Goal: Information Seeking & Learning: Learn about a topic

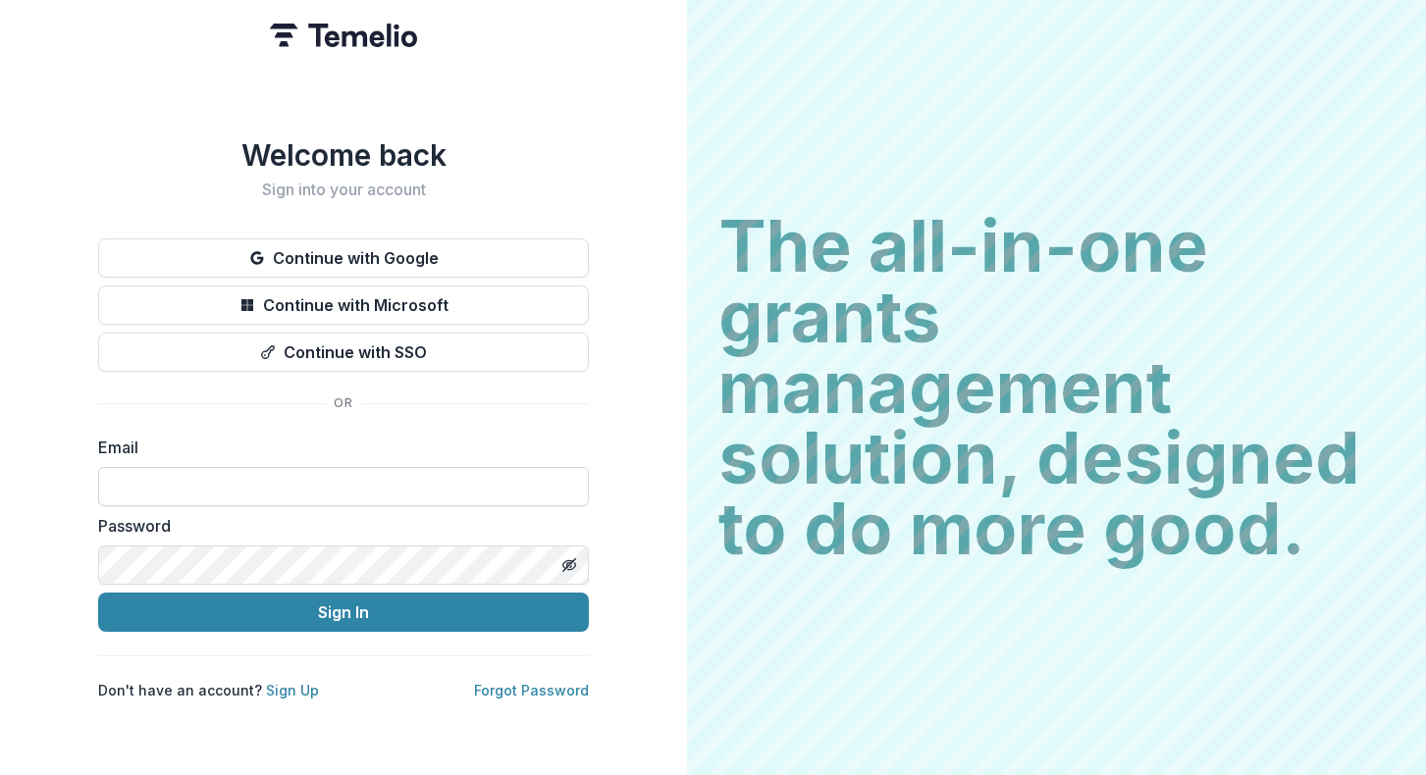
click at [225, 480] on input at bounding box center [343, 486] width 491 height 39
type input "**********"
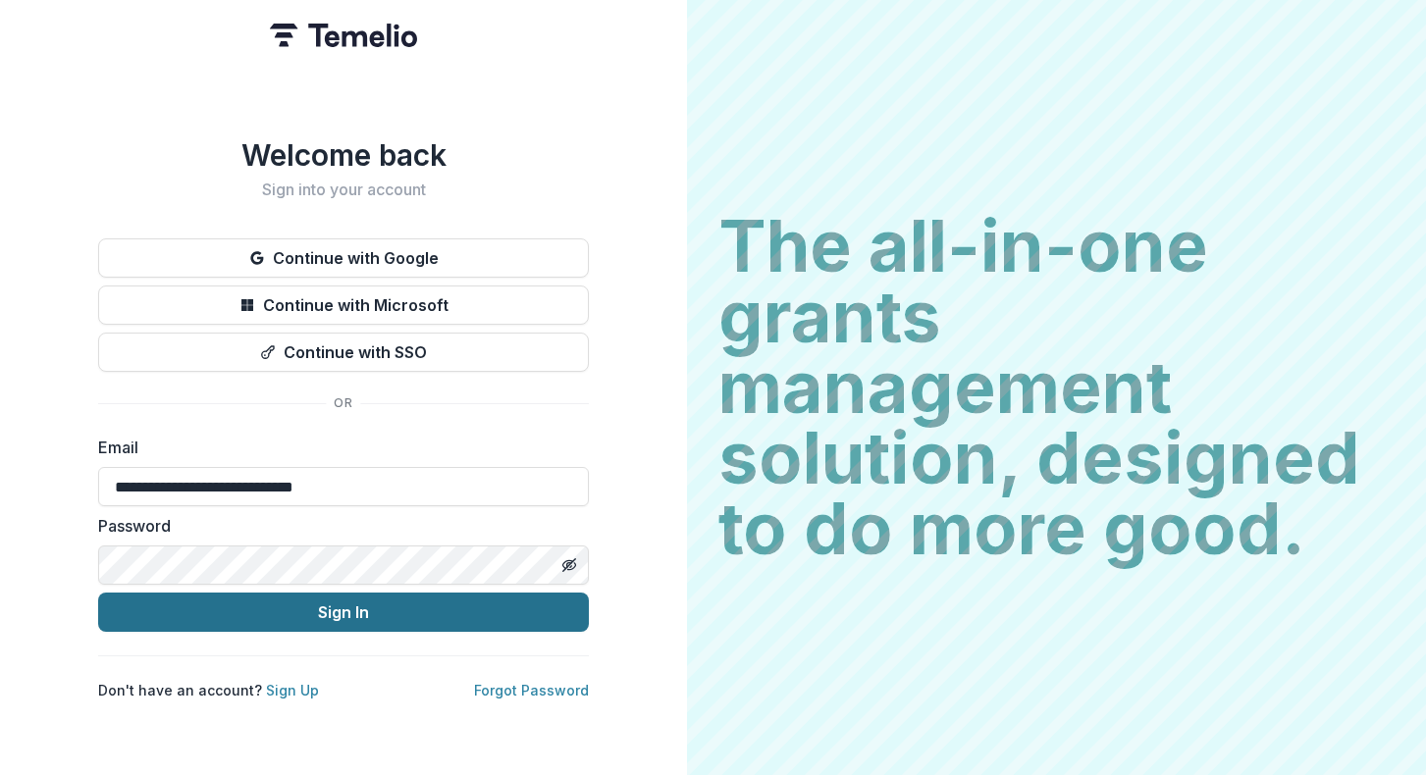
click at [263, 608] on button "Sign In" at bounding box center [343, 612] width 491 height 39
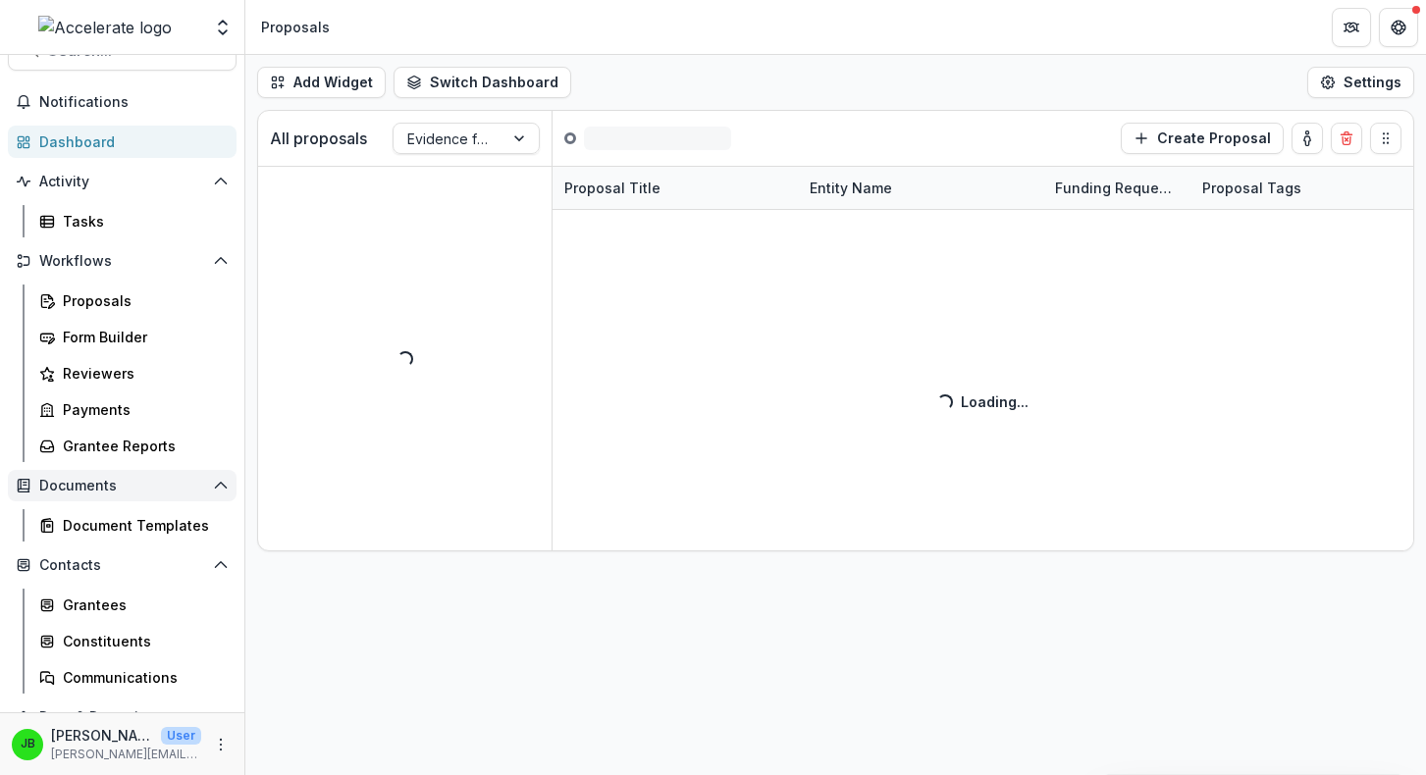
scroll to position [27, 0]
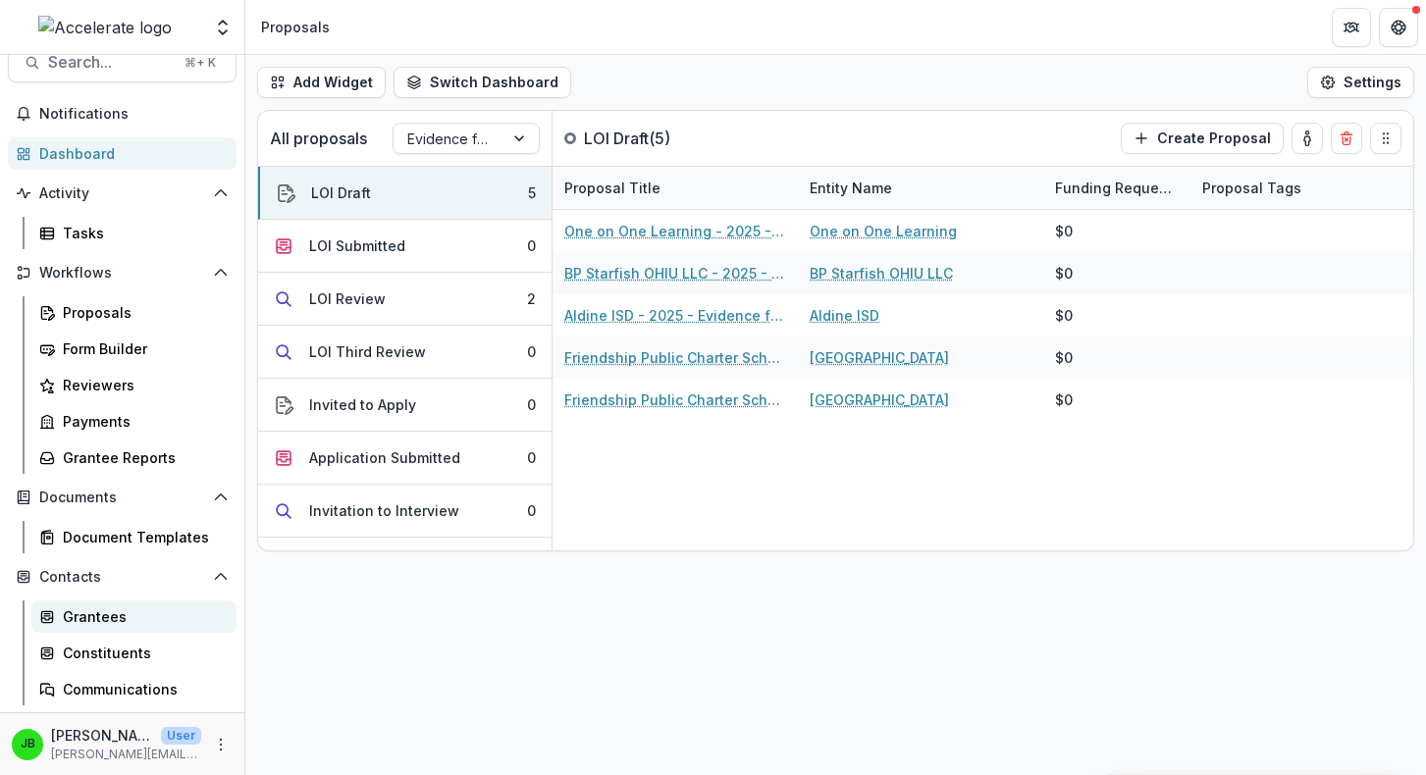
click at [89, 623] on div "Grantees" at bounding box center [142, 617] width 158 height 21
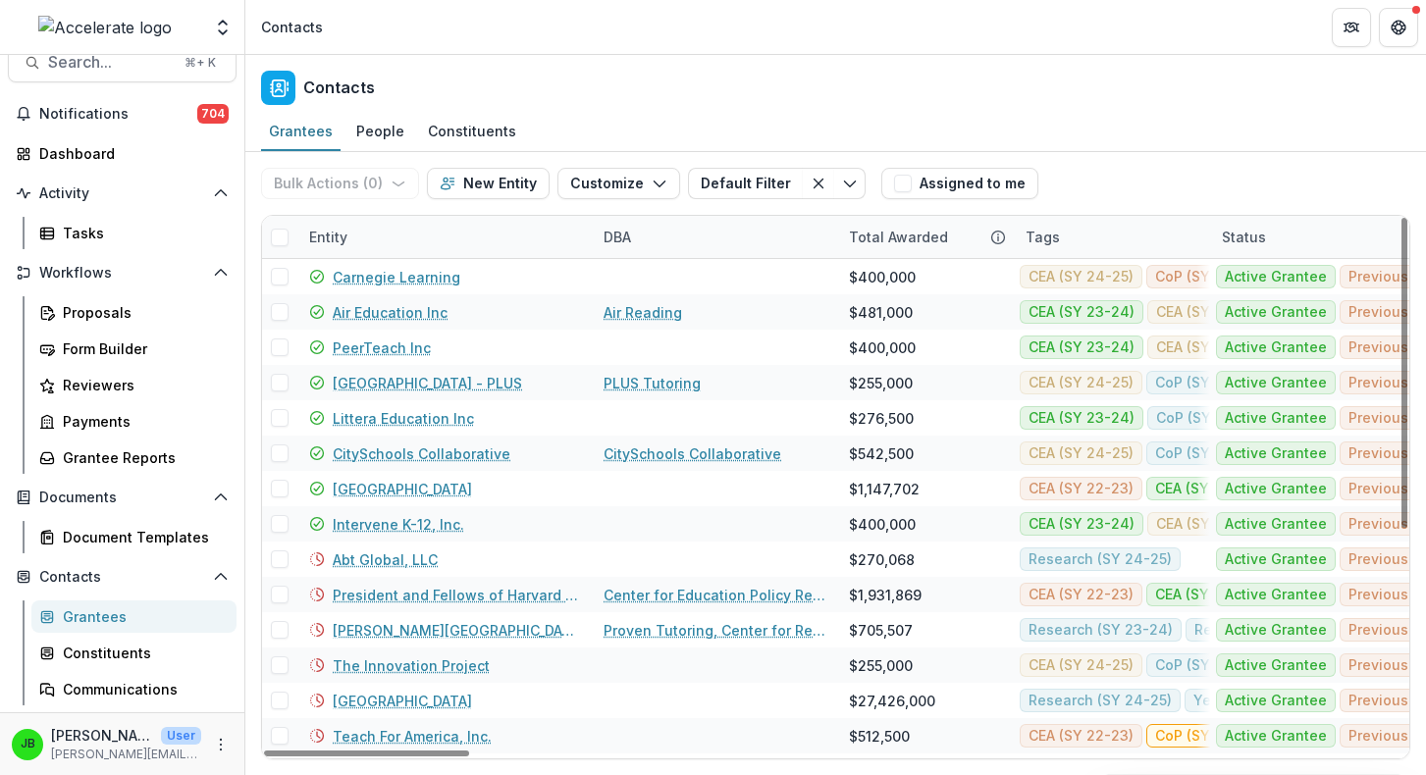
click at [325, 240] on div "Entity" at bounding box center [328, 237] width 62 height 21
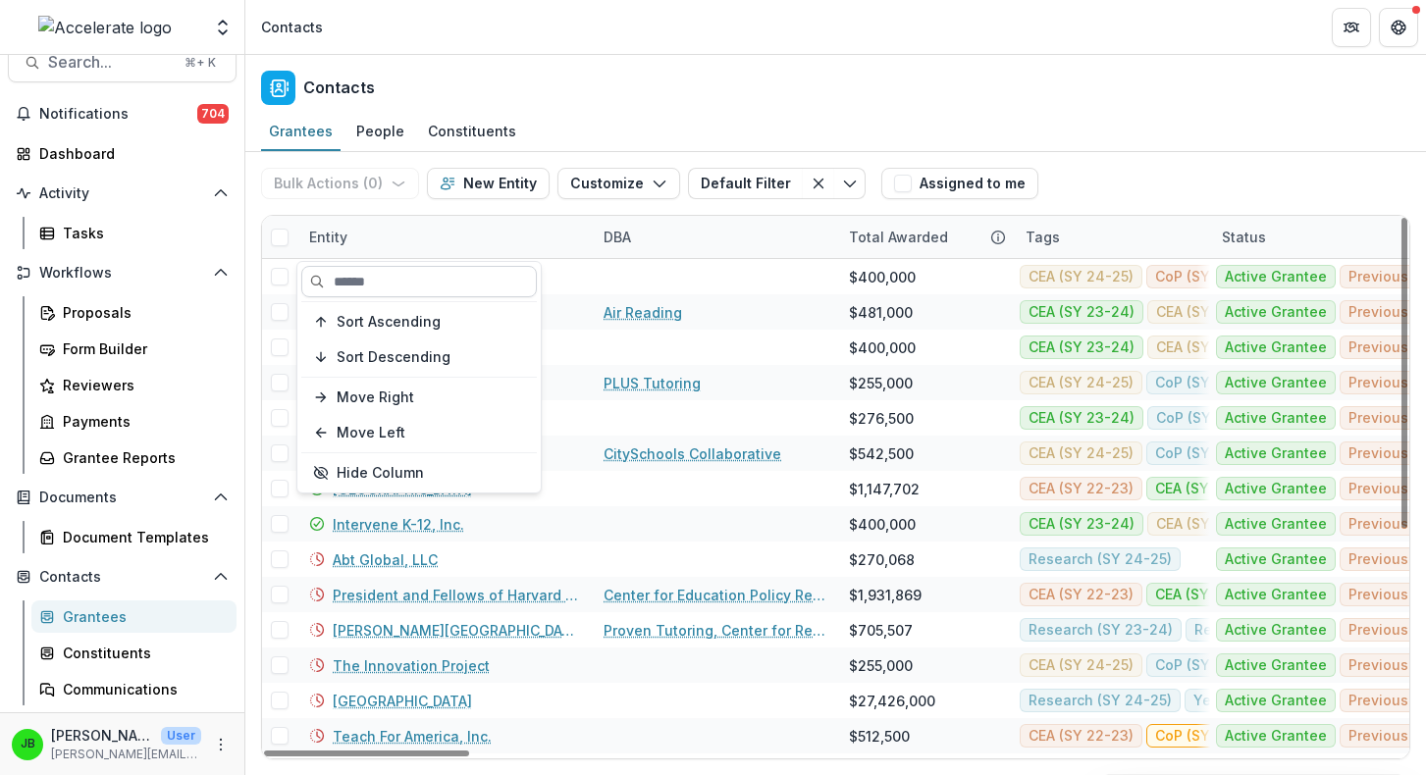
click at [333, 285] on input at bounding box center [419, 281] width 236 height 31
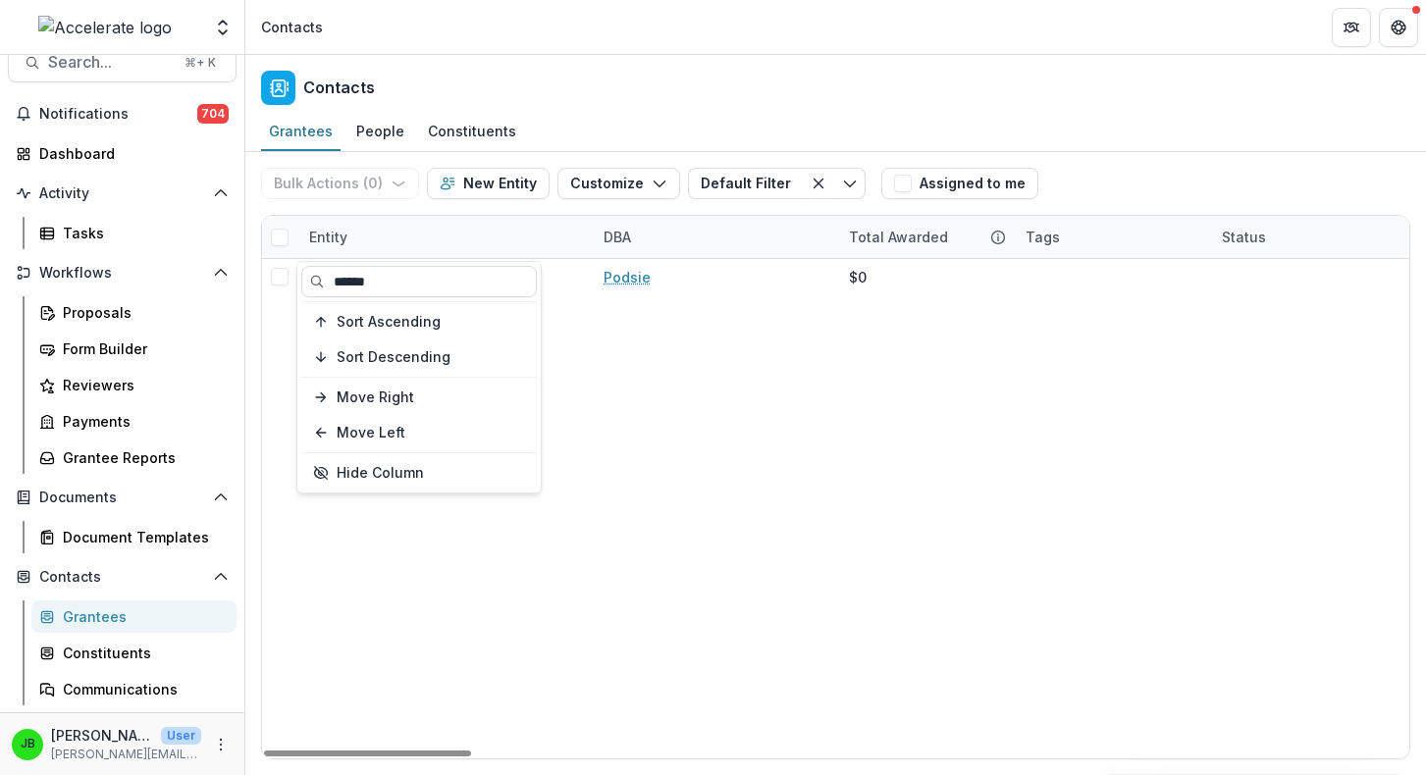
type input "******"
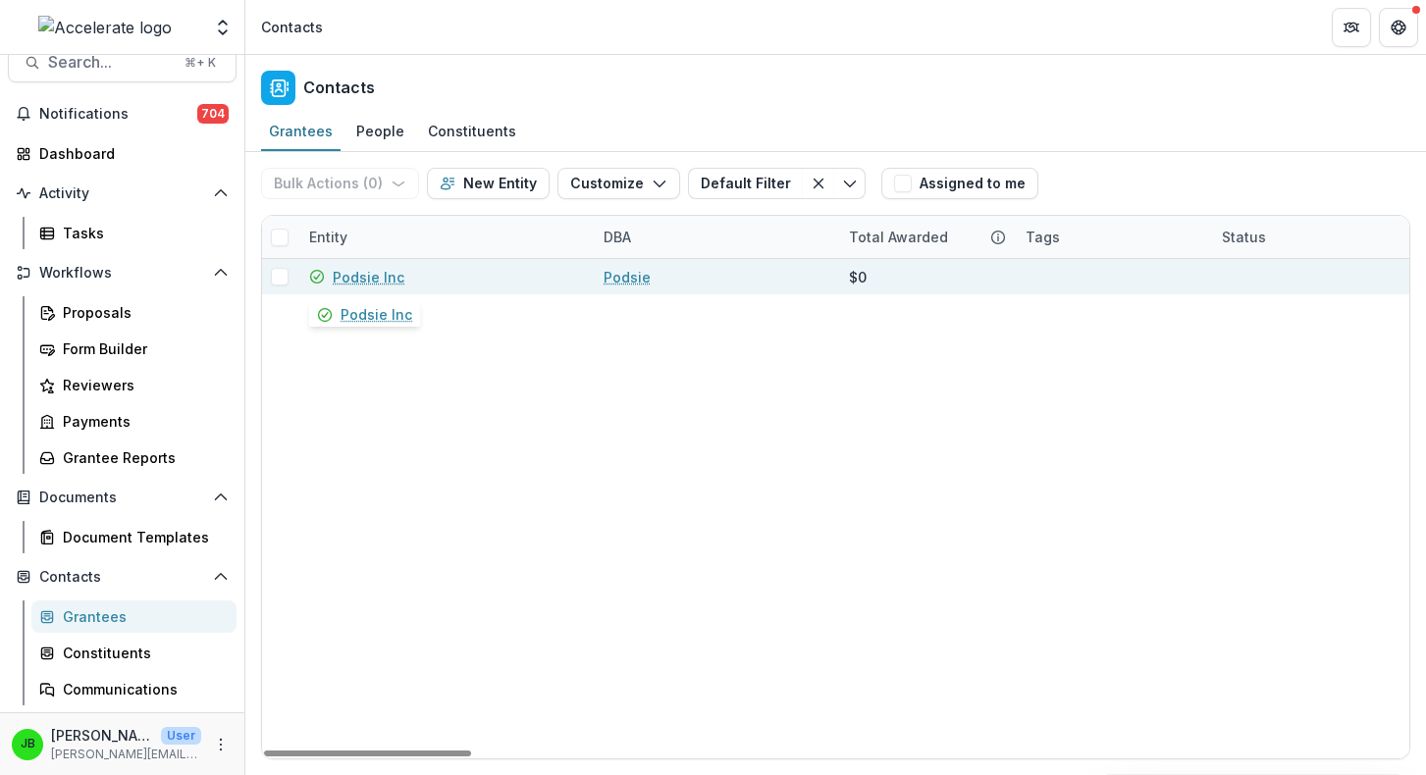
click at [352, 274] on link "Podsie Inc" at bounding box center [369, 277] width 72 height 21
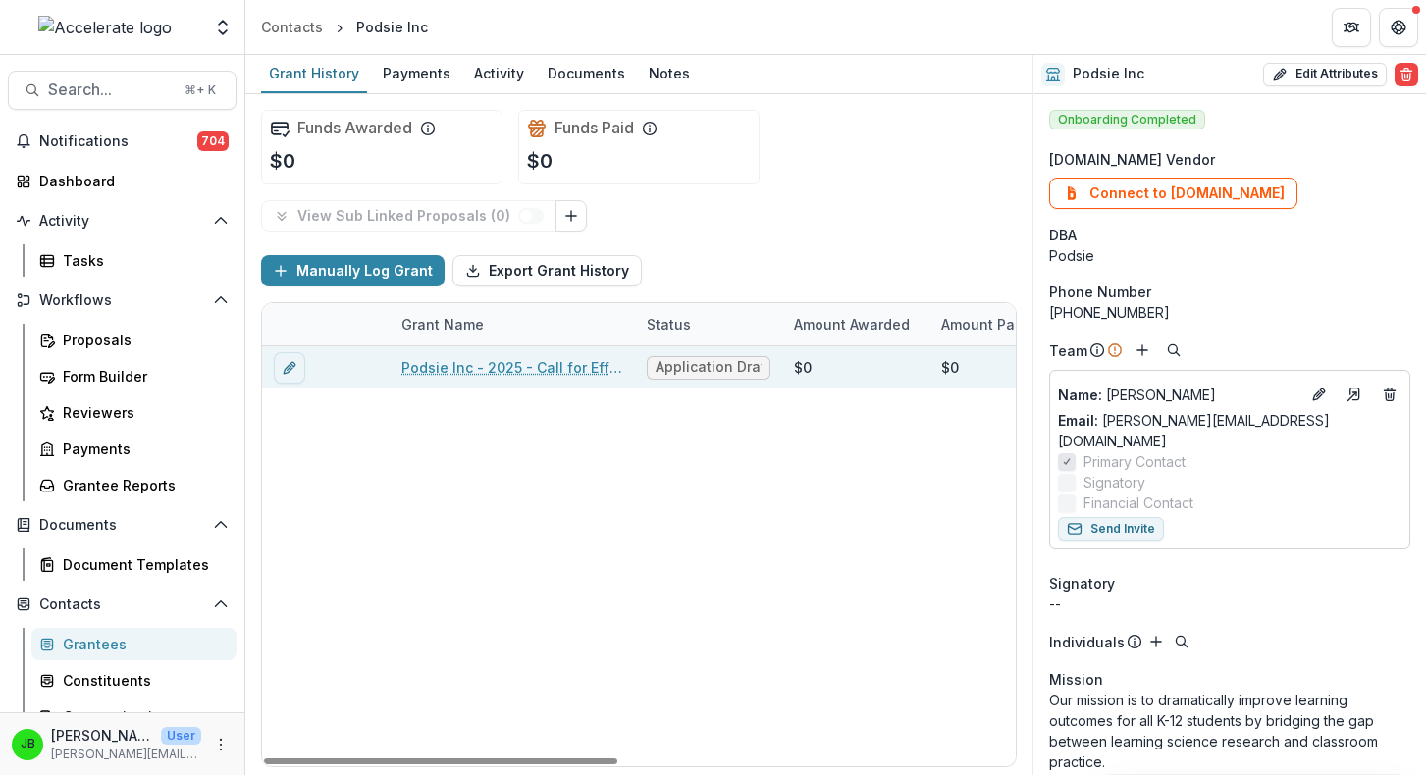
click at [573, 367] on link "Podsie Inc - 2025 - Call for Effective Technology Grant Application" at bounding box center [512, 367] width 222 height 21
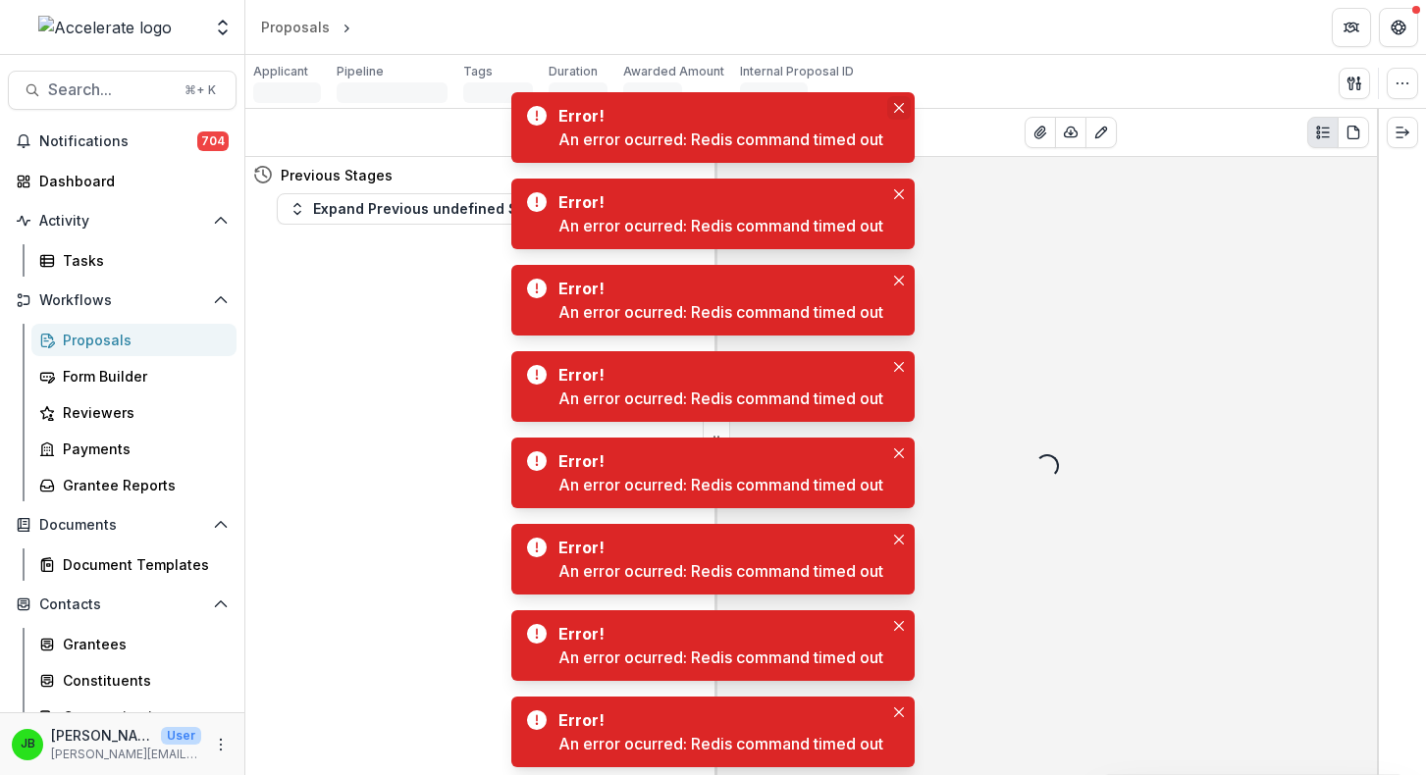
click at [898, 105] on icon "Close" at bounding box center [899, 108] width 10 height 10
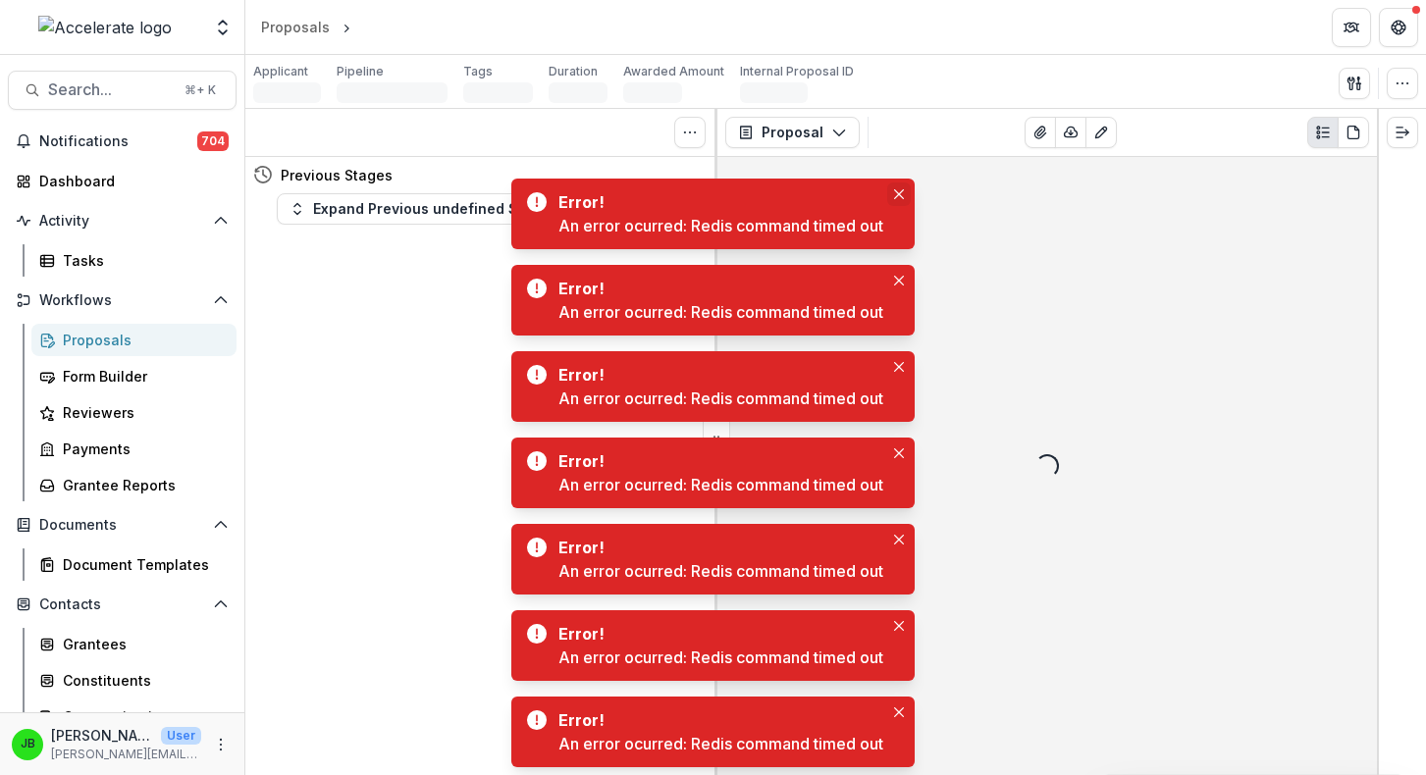
click at [896, 183] on button "Close" at bounding box center [899, 195] width 24 height 24
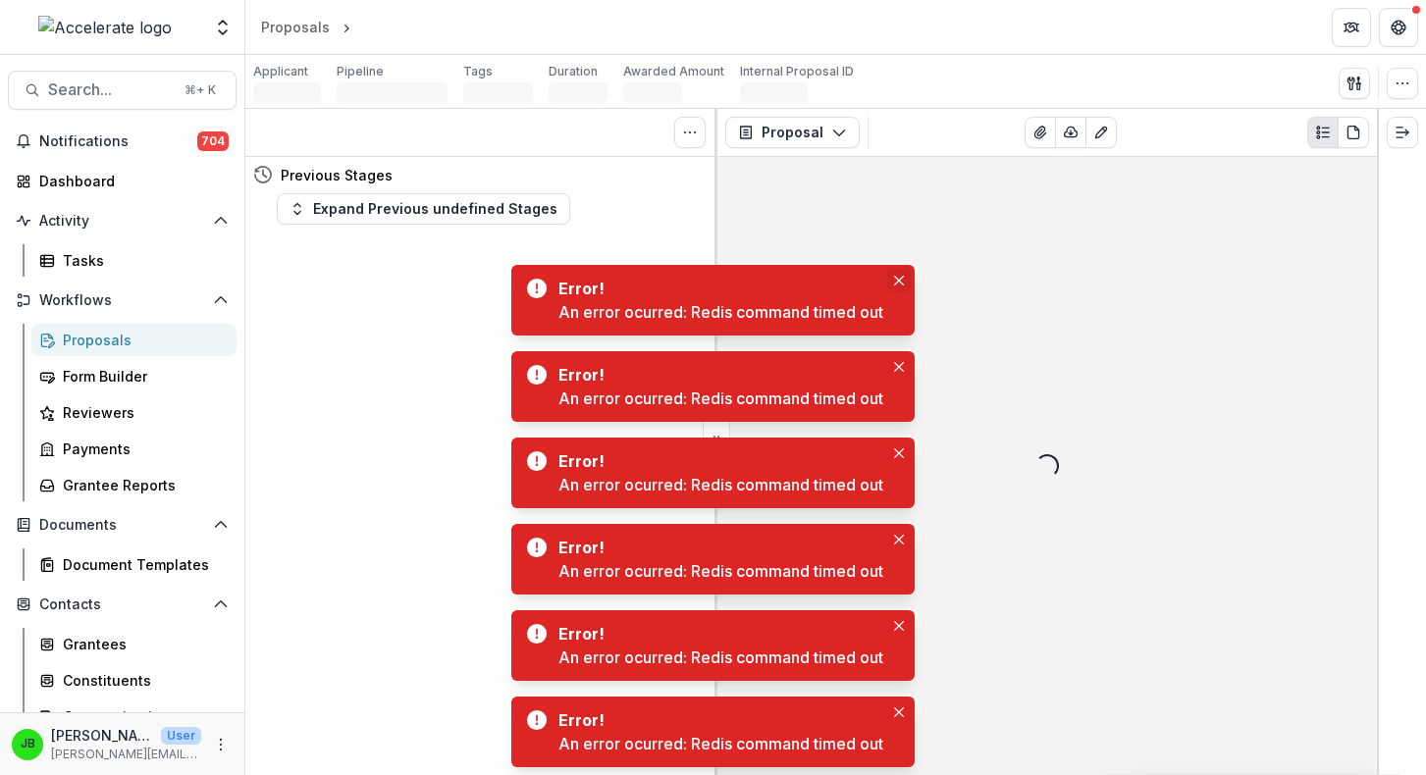
click at [896, 272] on button "Close" at bounding box center [899, 281] width 24 height 24
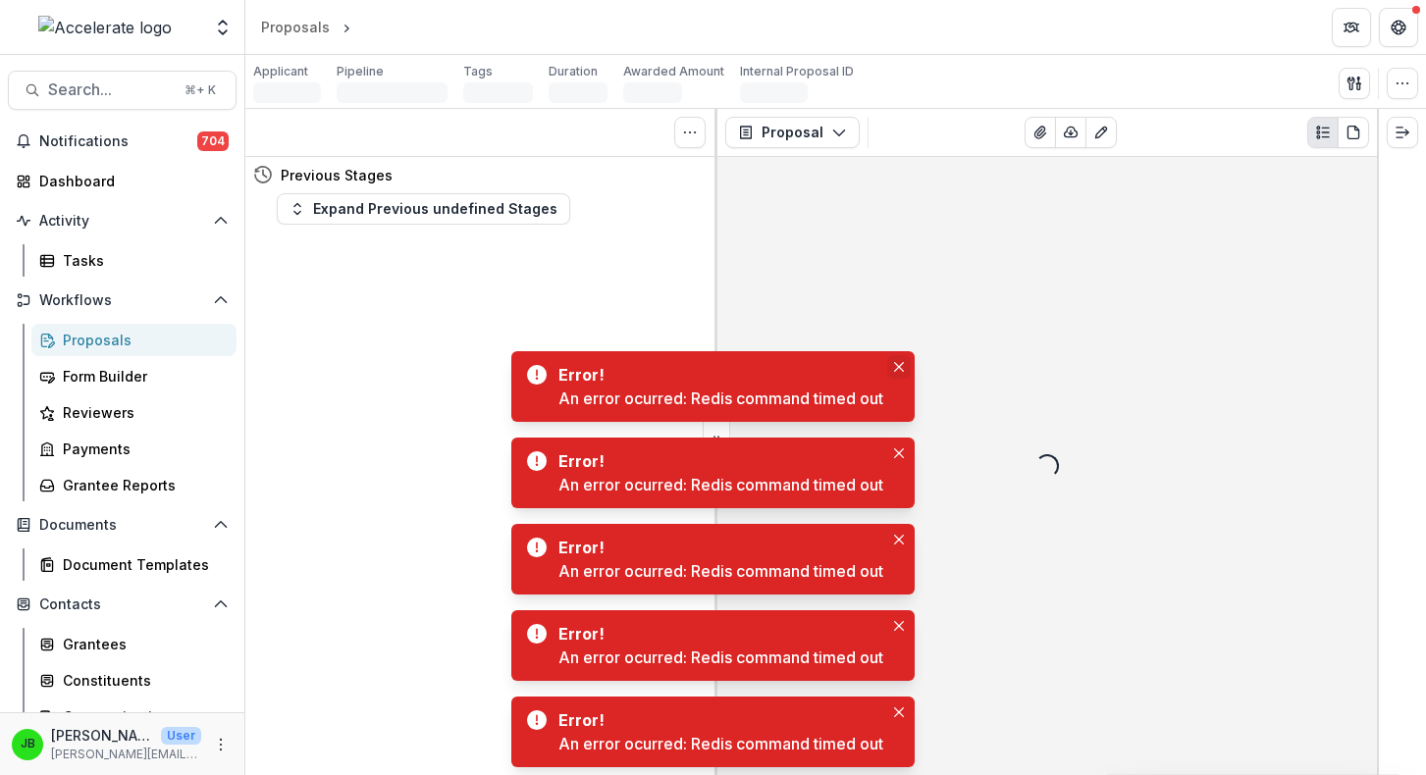
click at [899, 366] on icon "Close" at bounding box center [899, 367] width 10 height 10
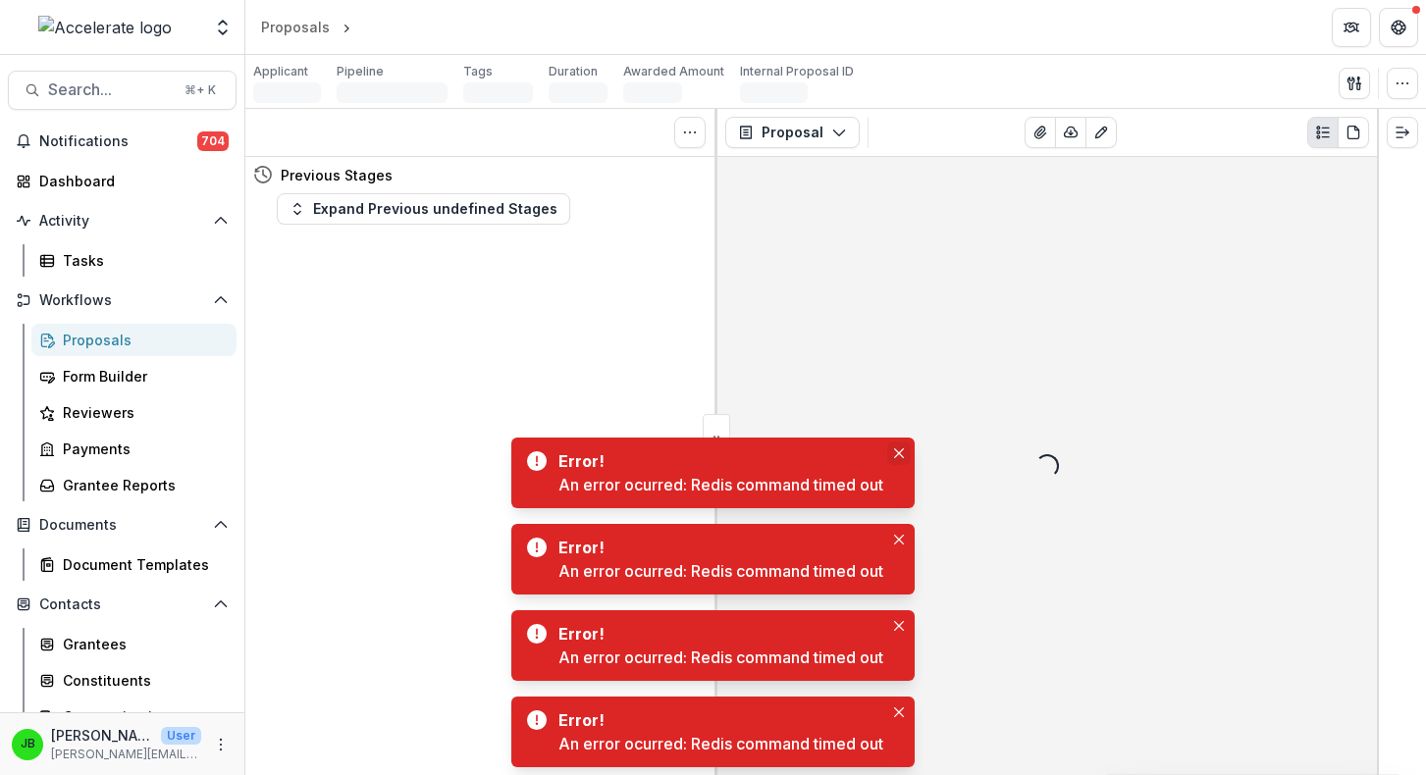
click at [903, 446] on button "Close" at bounding box center [899, 454] width 24 height 24
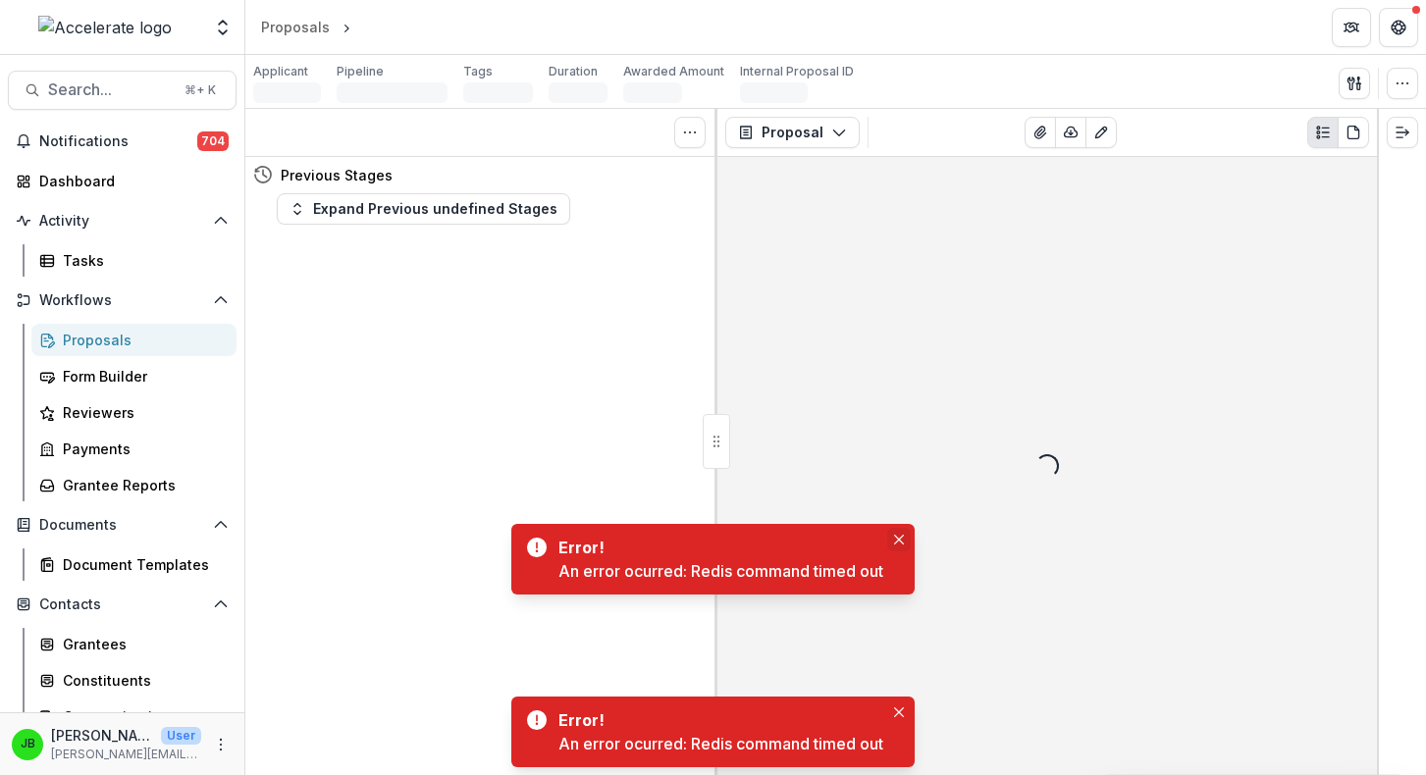
click at [905, 530] on button "Close" at bounding box center [899, 540] width 24 height 24
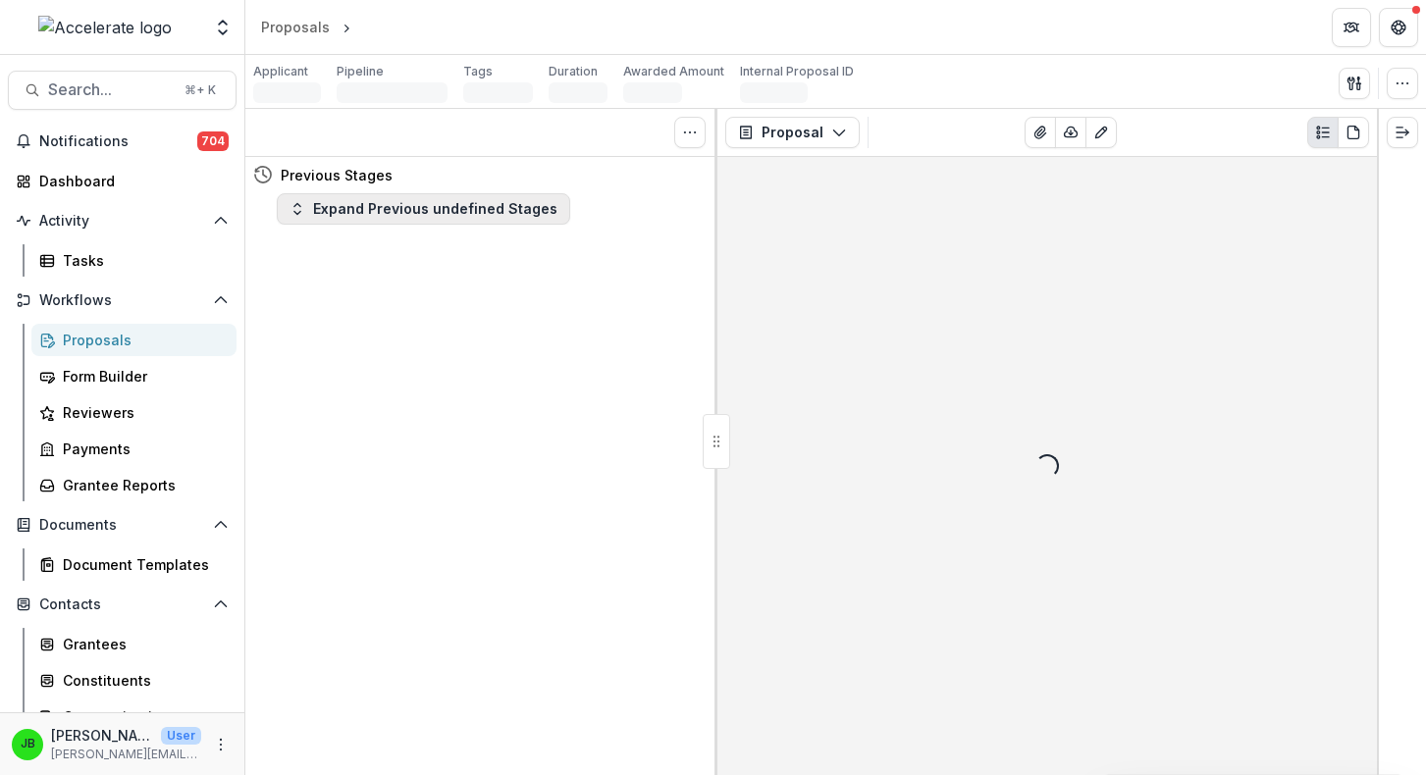
click at [502, 217] on button "Expand Previous undefined Stages" at bounding box center [423, 208] width 293 height 31
click at [502, 217] on button "Collapse Previous undefined Stages" at bounding box center [429, 208] width 304 height 31
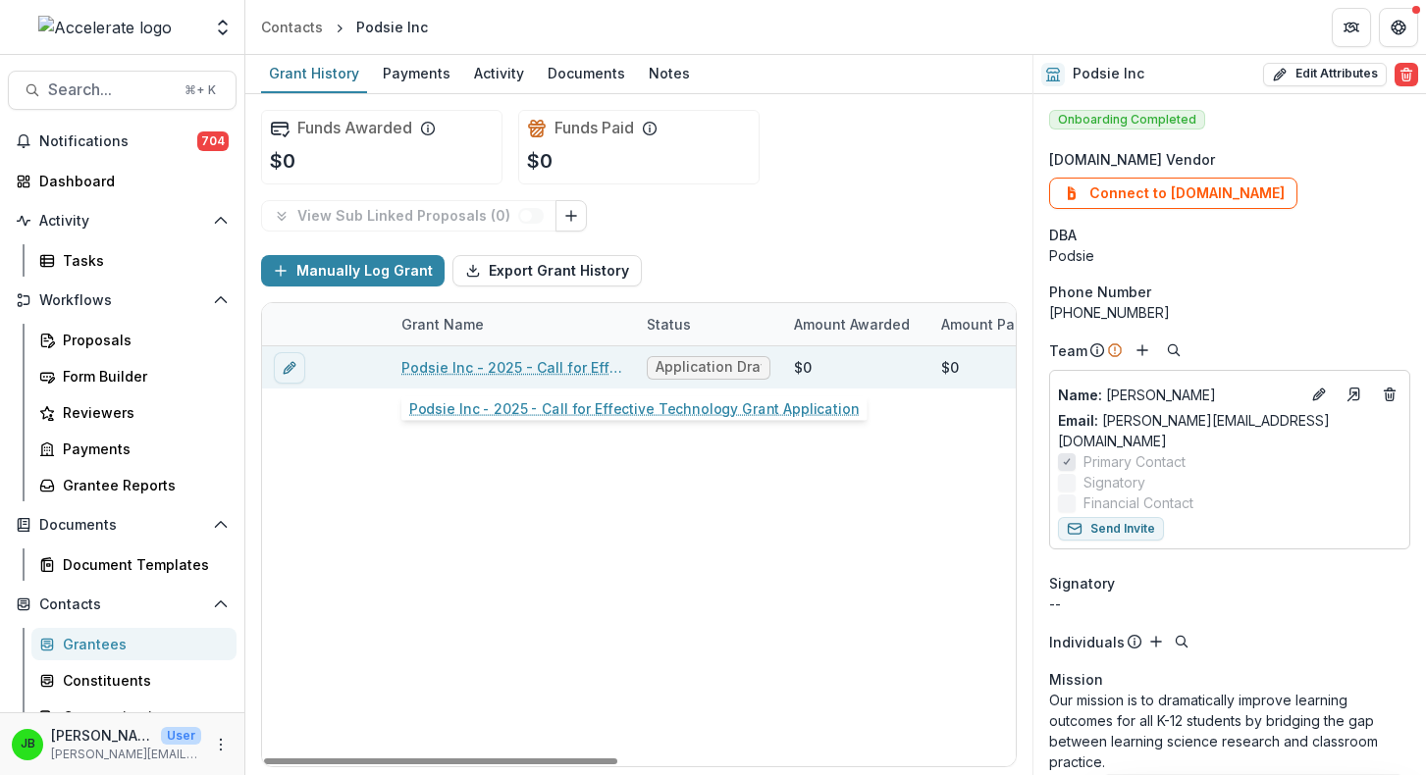
click at [512, 364] on link "Podsie Inc - 2025 - Call for Effective Technology Grant Application" at bounding box center [512, 367] width 222 height 21
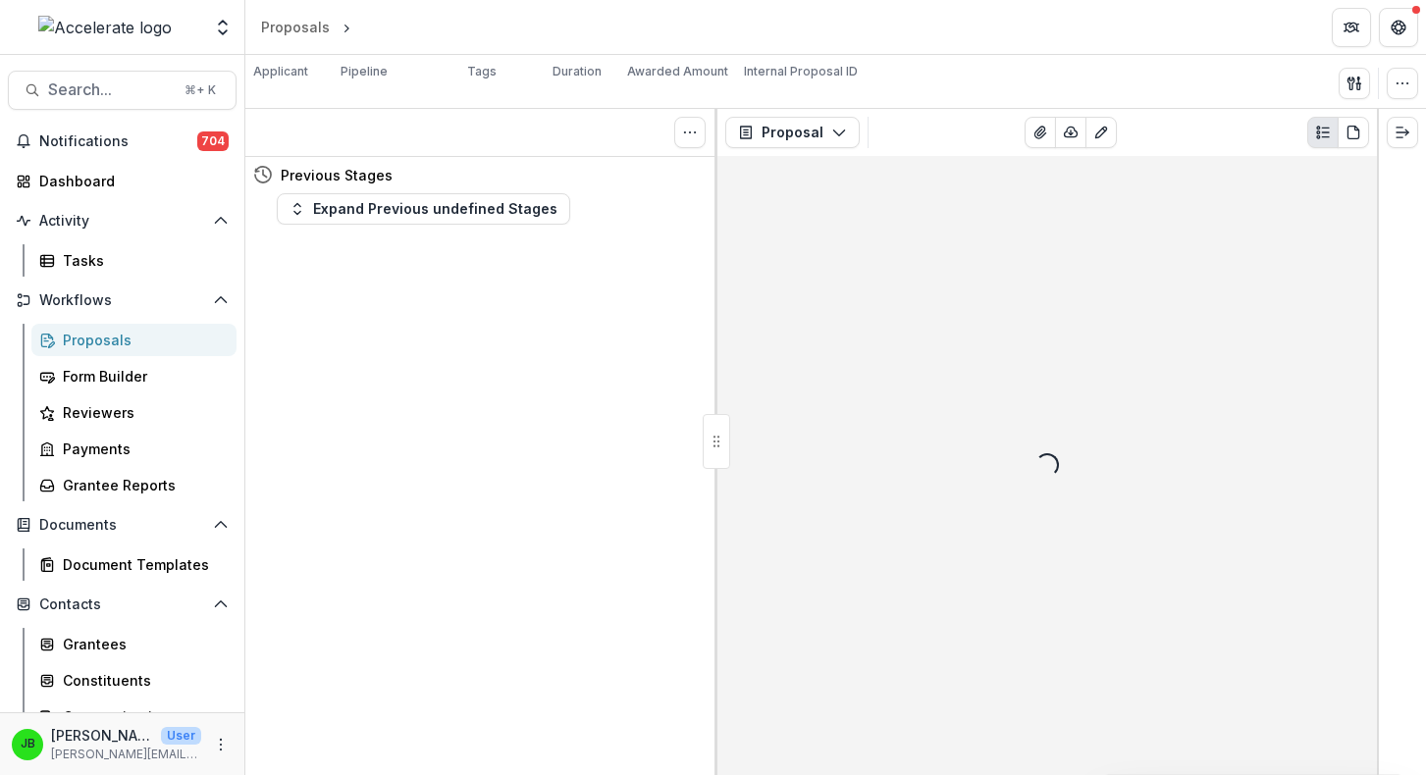
click at [114, 342] on div "Proposals" at bounding box center [142, 340] width 158 height 21
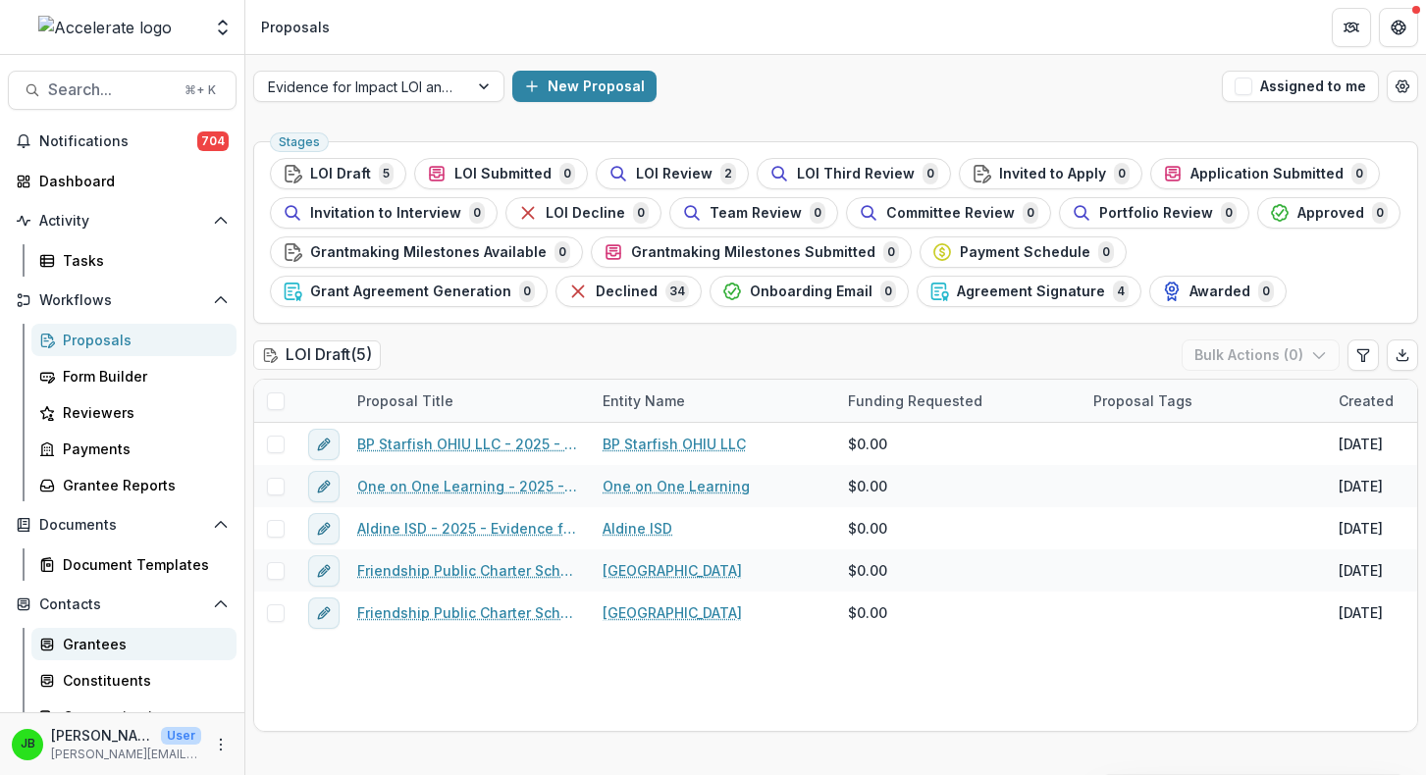
click at [113, 644] on div "Grantees" at bounding box center [142, 644] width 158 height 21
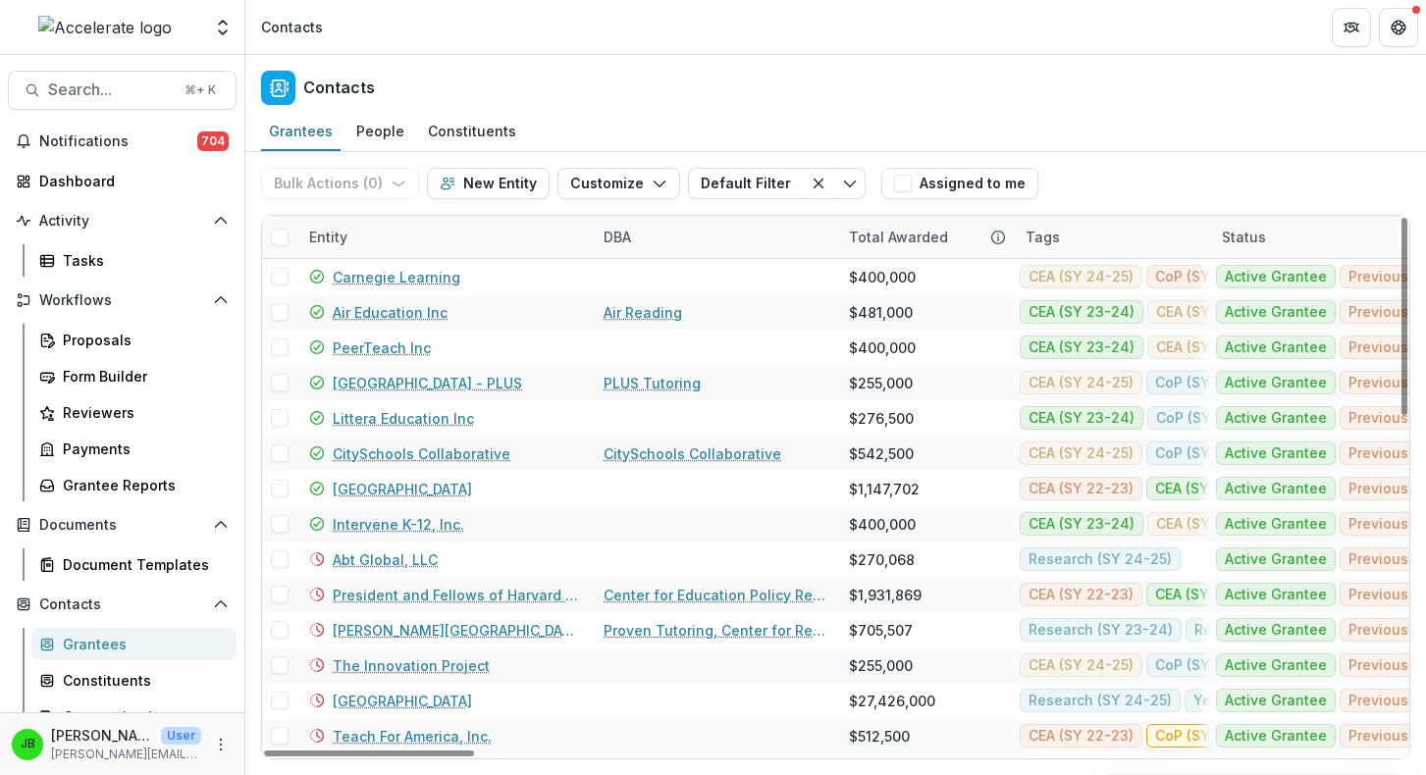
click at [324, 242] on div "Entity" at bounding box center [328, 237] width 62 height 21
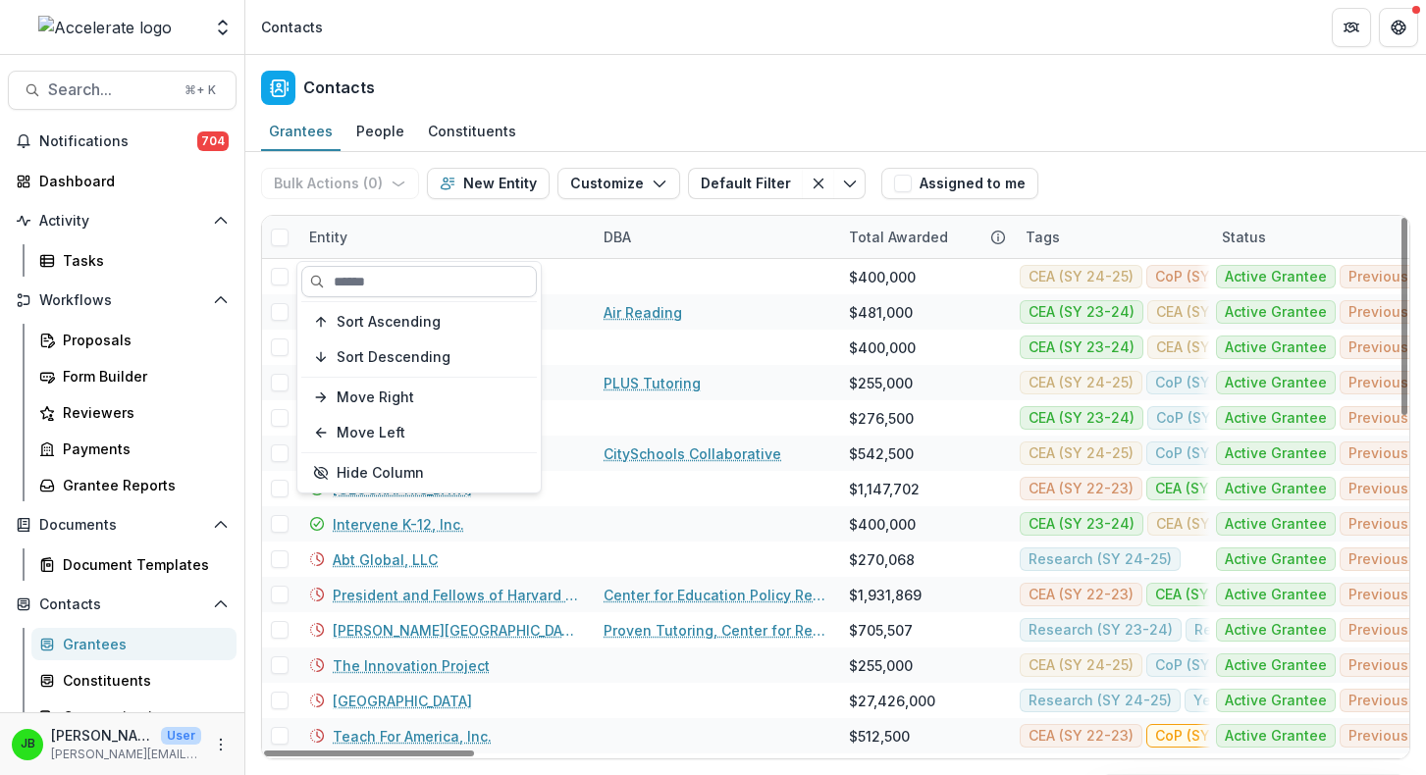
click at [371, 281] on input at bounding box center [419, 281] width 236 height 31
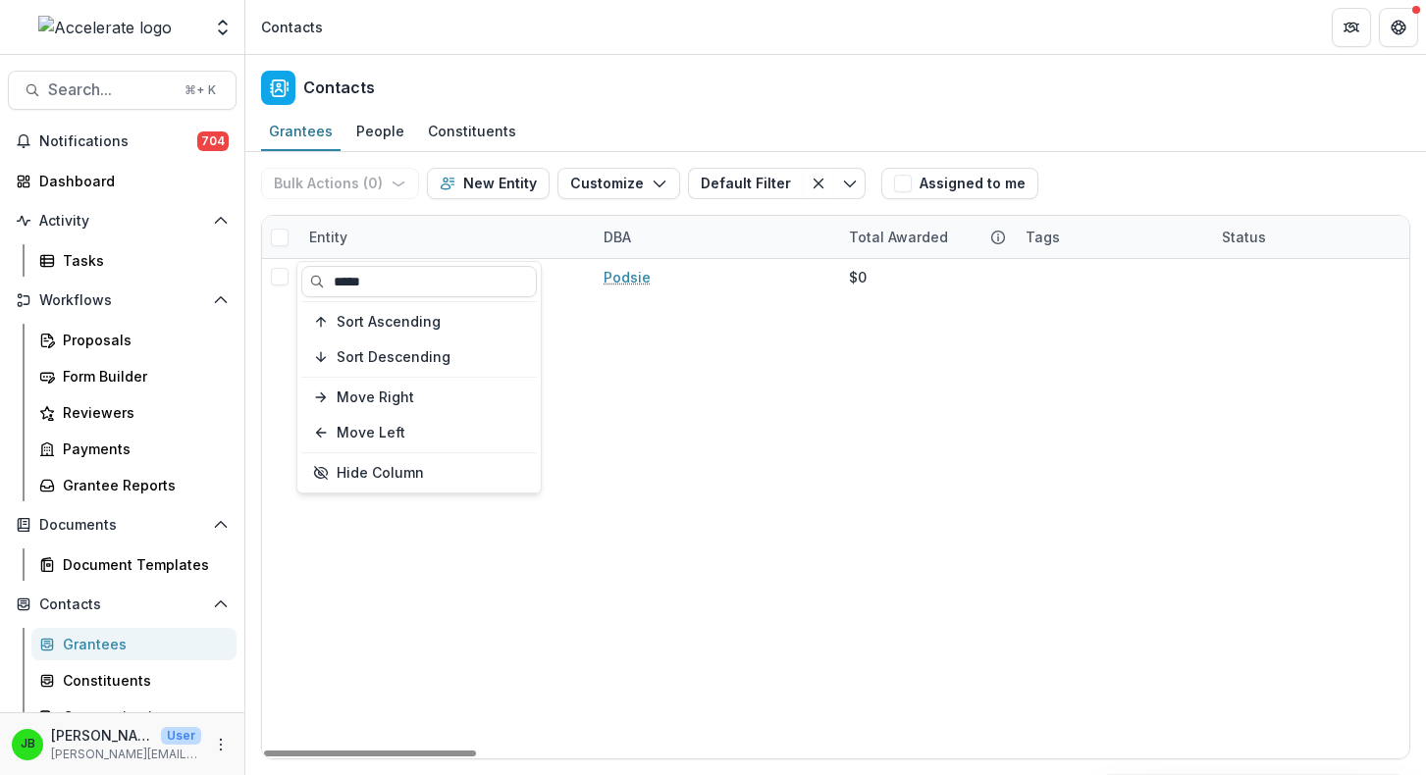
type input "*****"
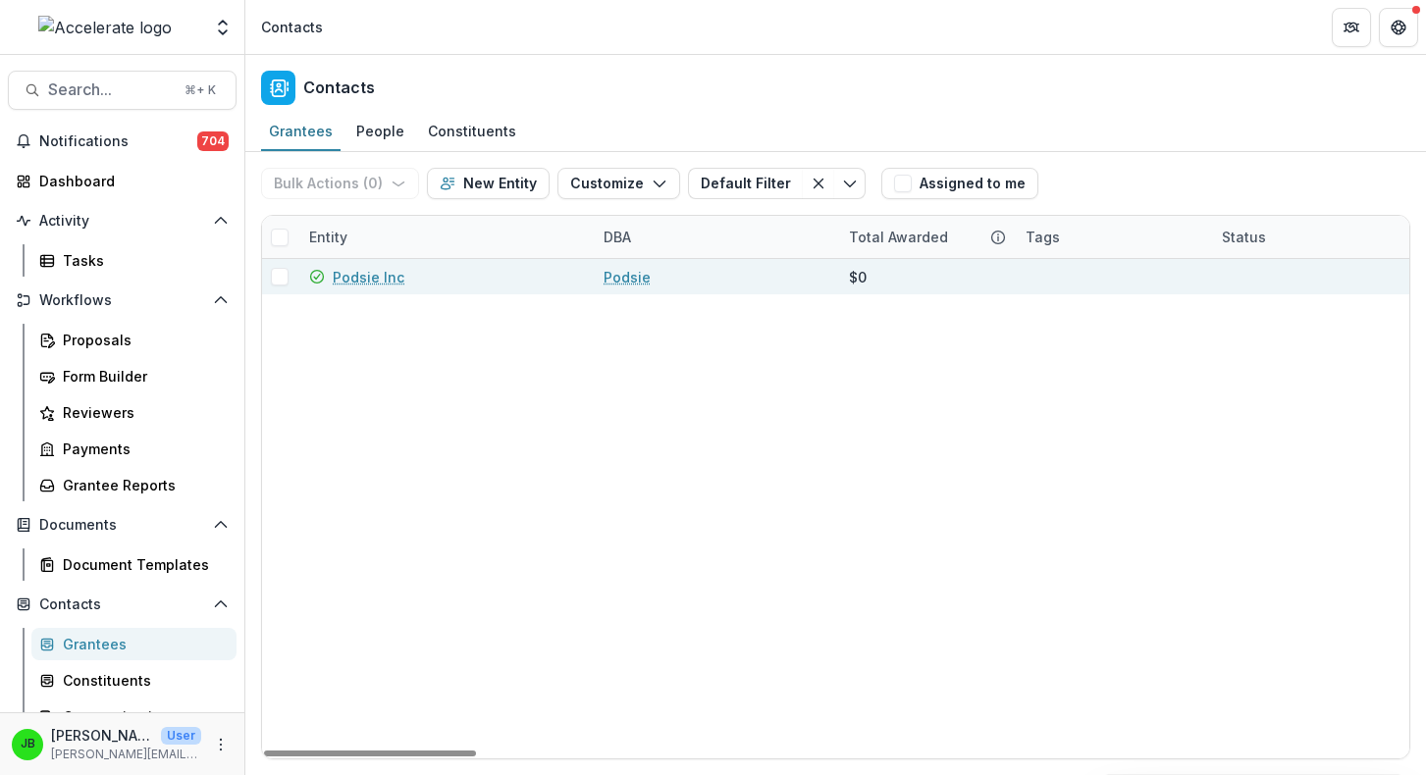
click at [390, 284] on link "Podsie Inc" at bounding box center [369, 277] width 72 height 21
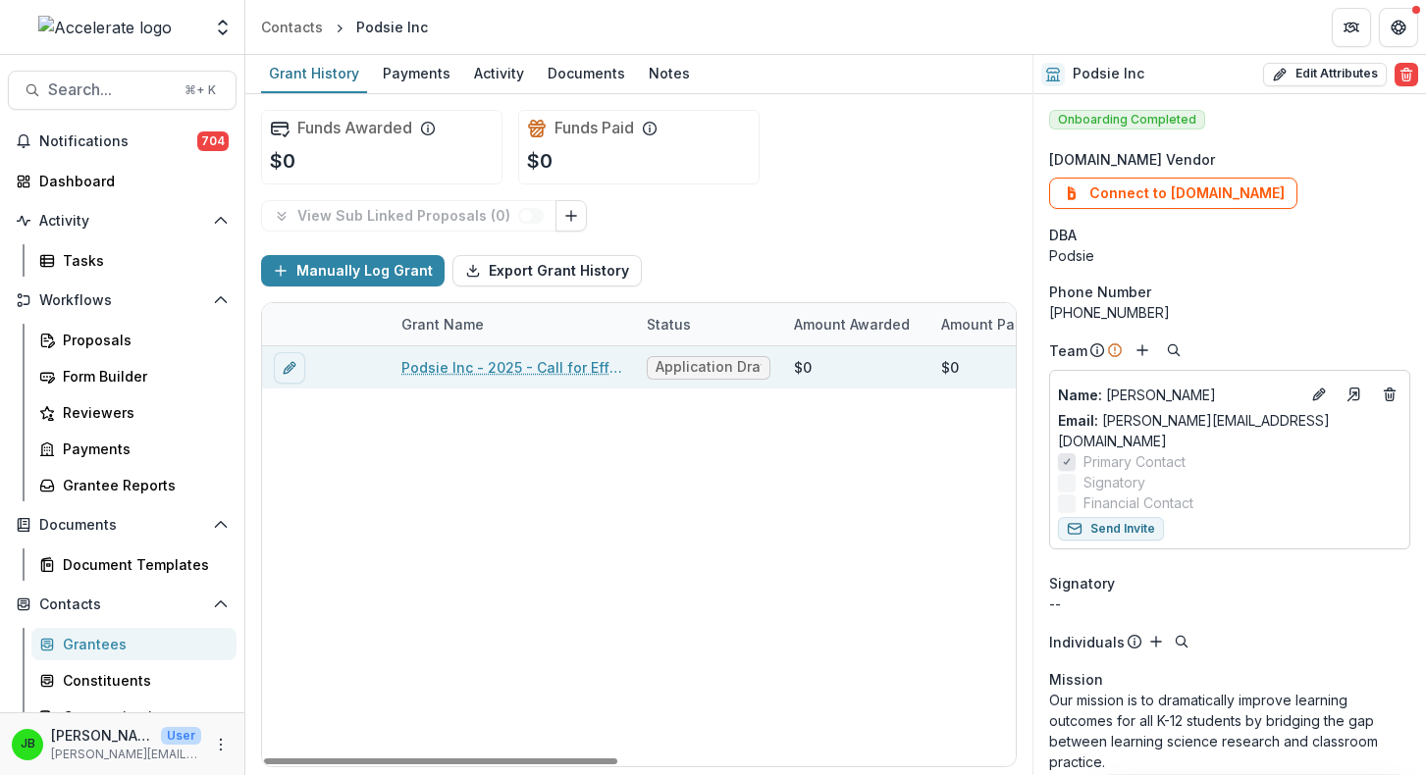
click at [551, 364] on link "Podsie Inc - 2025 - Call for Effective Technology Grant Application" at bounding box center [512, 367] width 222 height 21
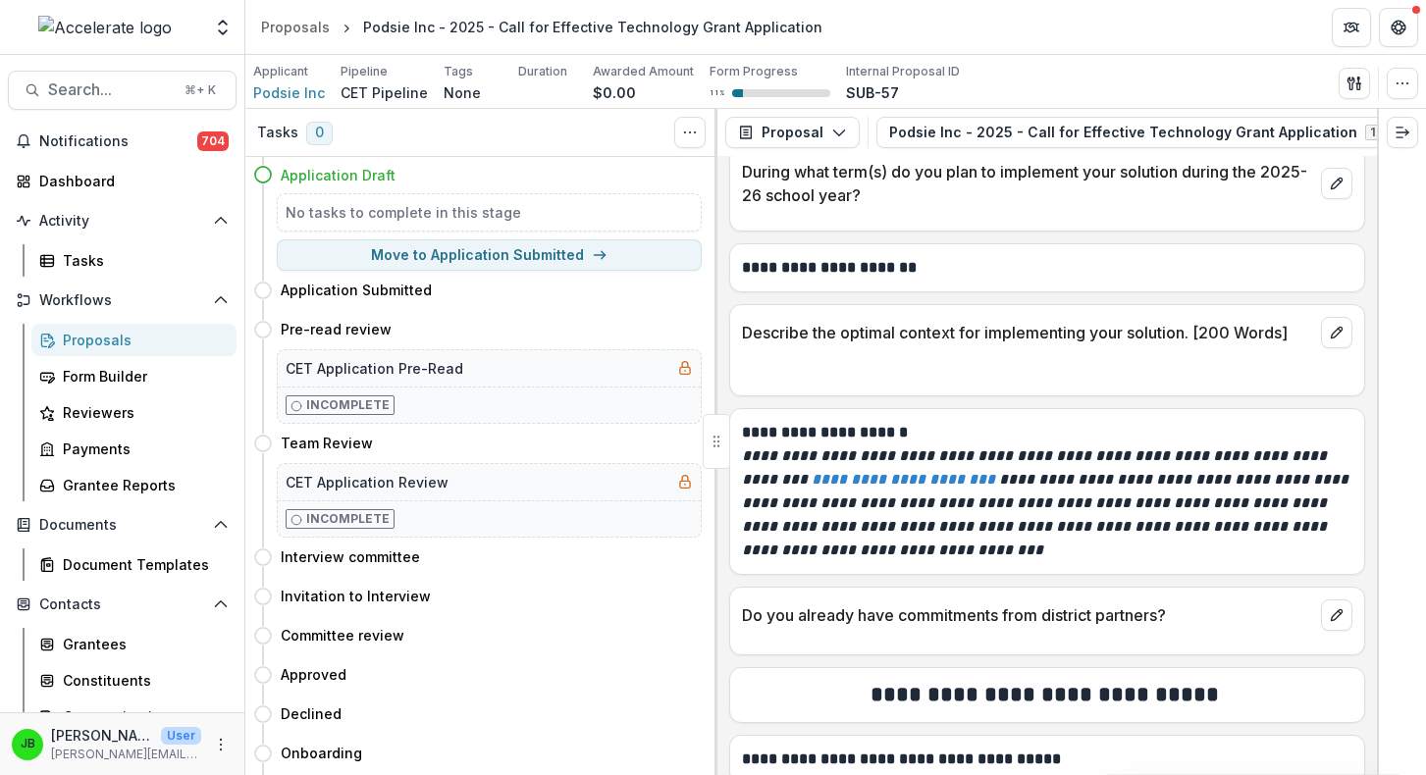
scroll to position [5498, 0]
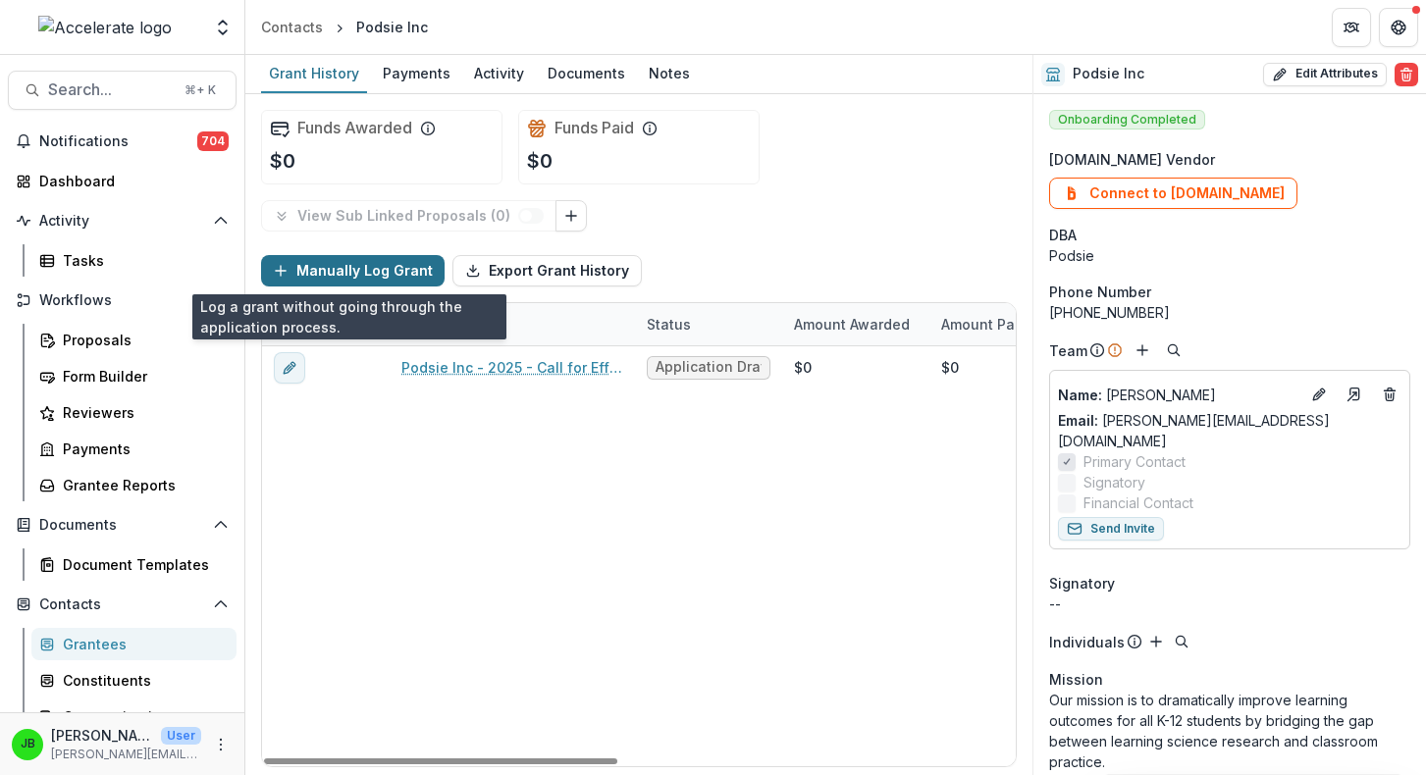
click at [361, 270] on button "Manually Log Grant" at bounding box center [353, 270] width 184 height 31
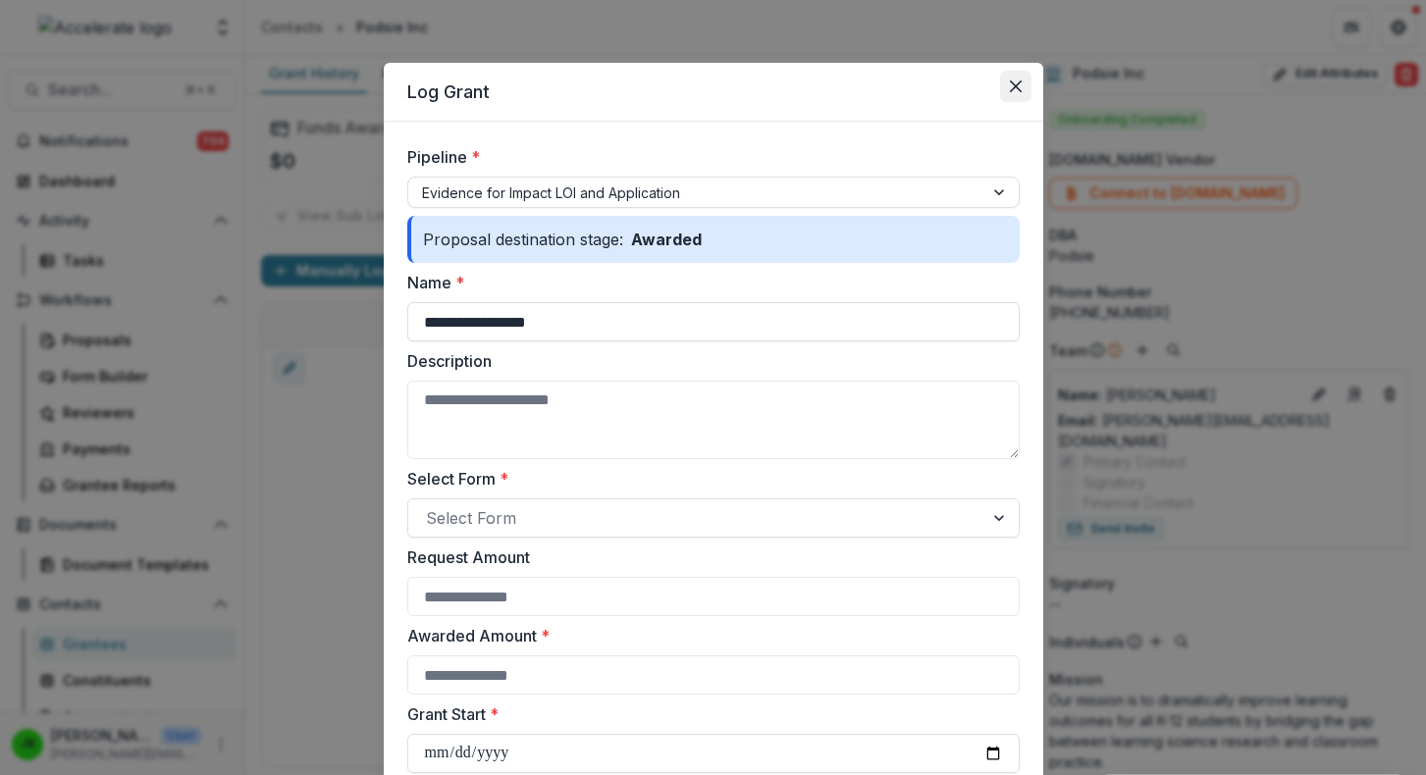
click at [1018, 86] on icon "Close" at bounding box center [1016, 86] width 12 height 12
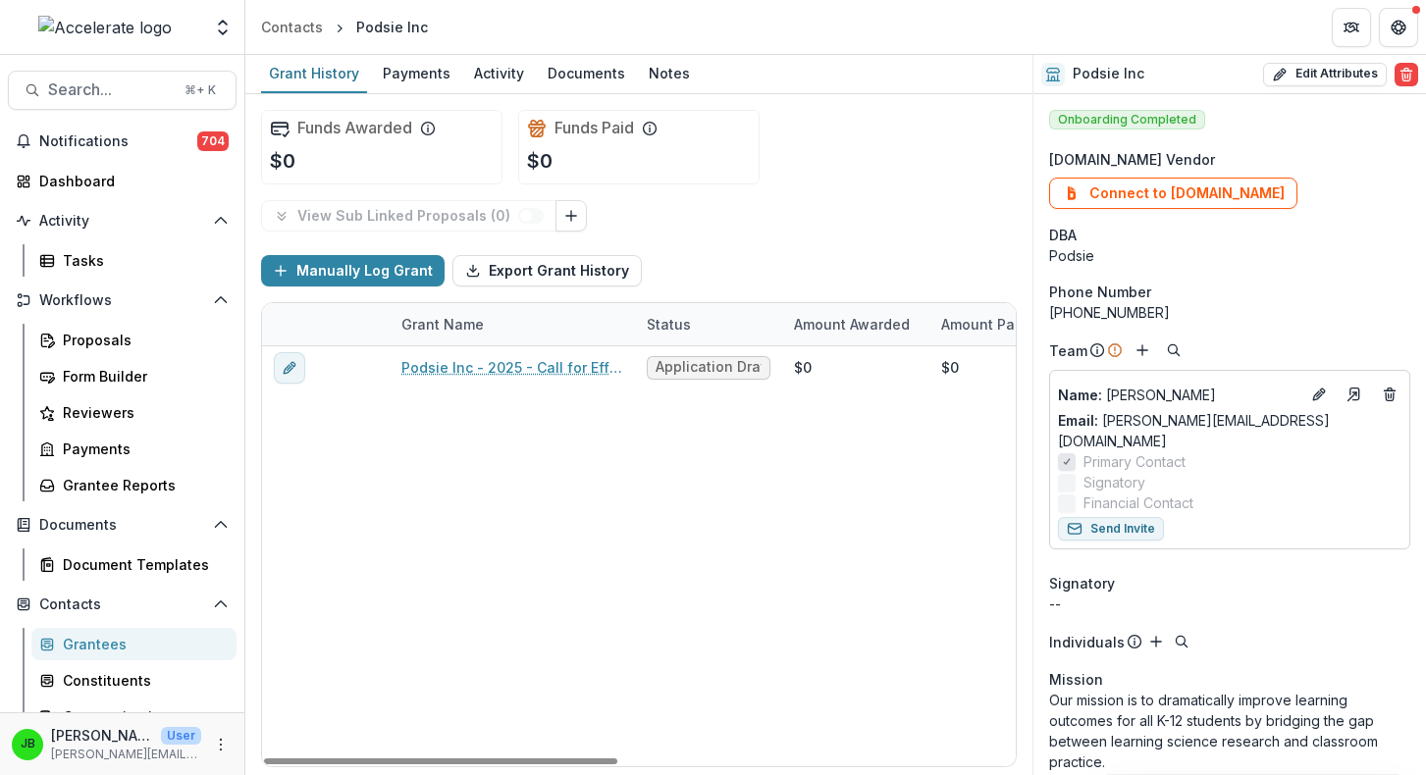
click at [129, 632] on link "Grantees" at bounding box center [133, 644] width 205 height 32
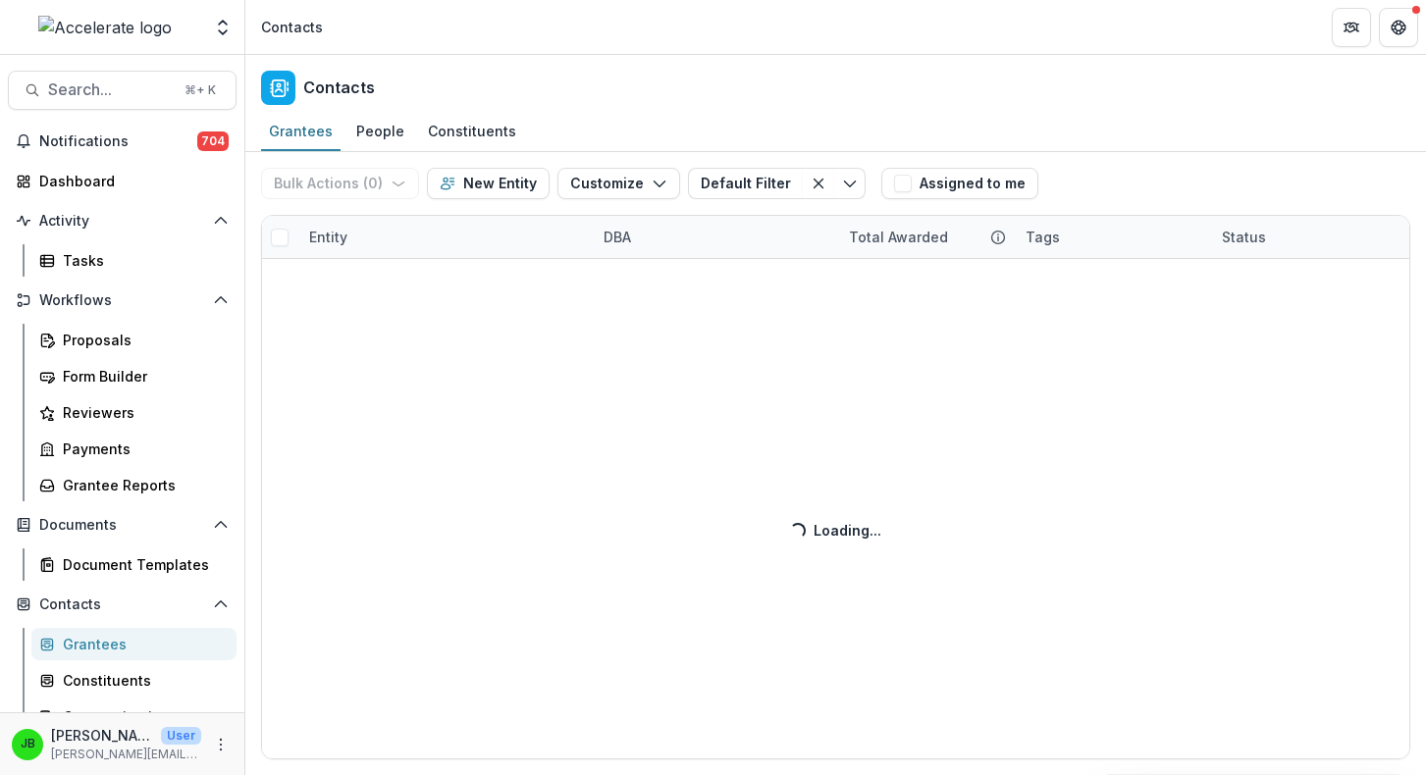
click at [329, 242] on div "Bulk Actions ( 0 ) Send Email Create Proposals Create Tasks New Entity Customiz…" at bounding box center [835, 463] width 1181 height 623
click at [321, 243] on div "Entity" at bounding box center [328, 237] width 62 height 21
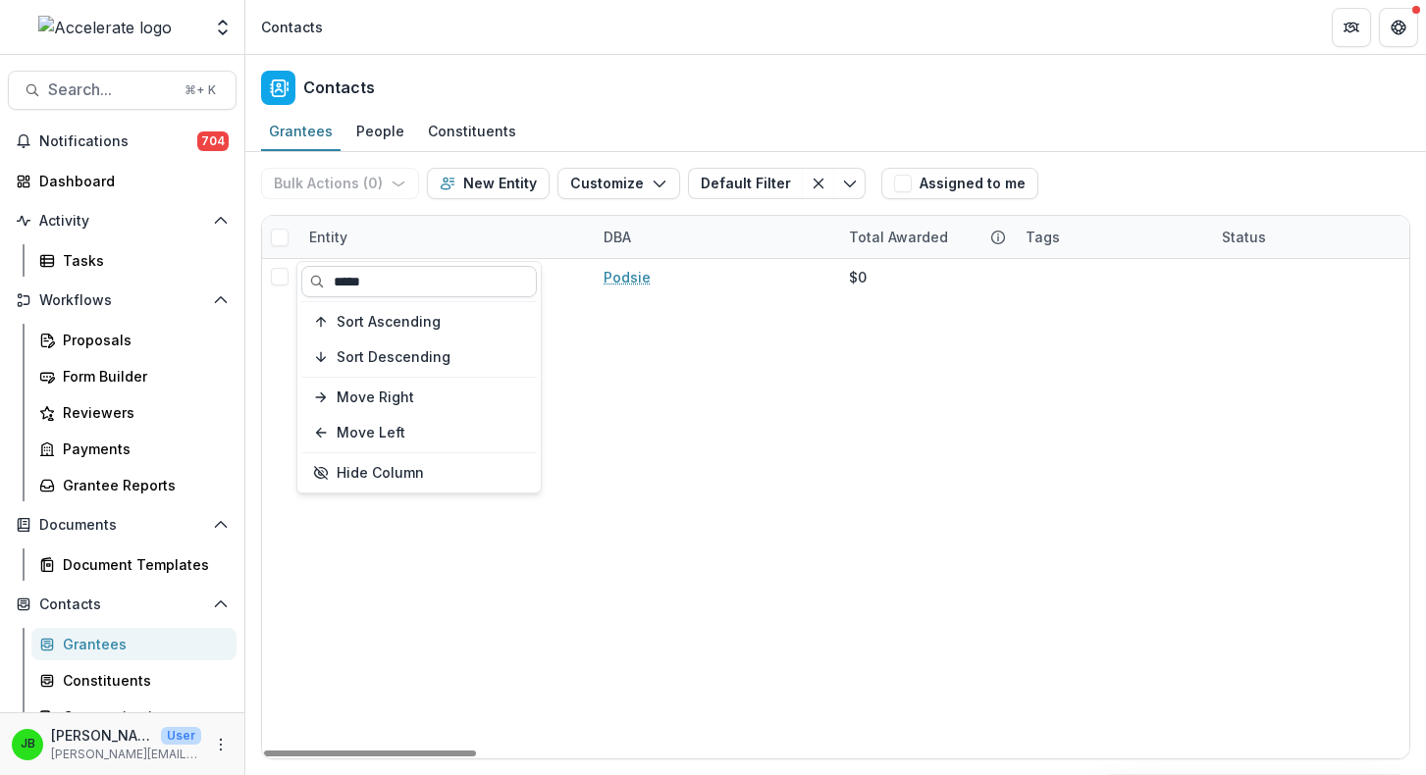
click at [349, 278] on input "*****" at bounding box center [419, 281] width 236 height 31
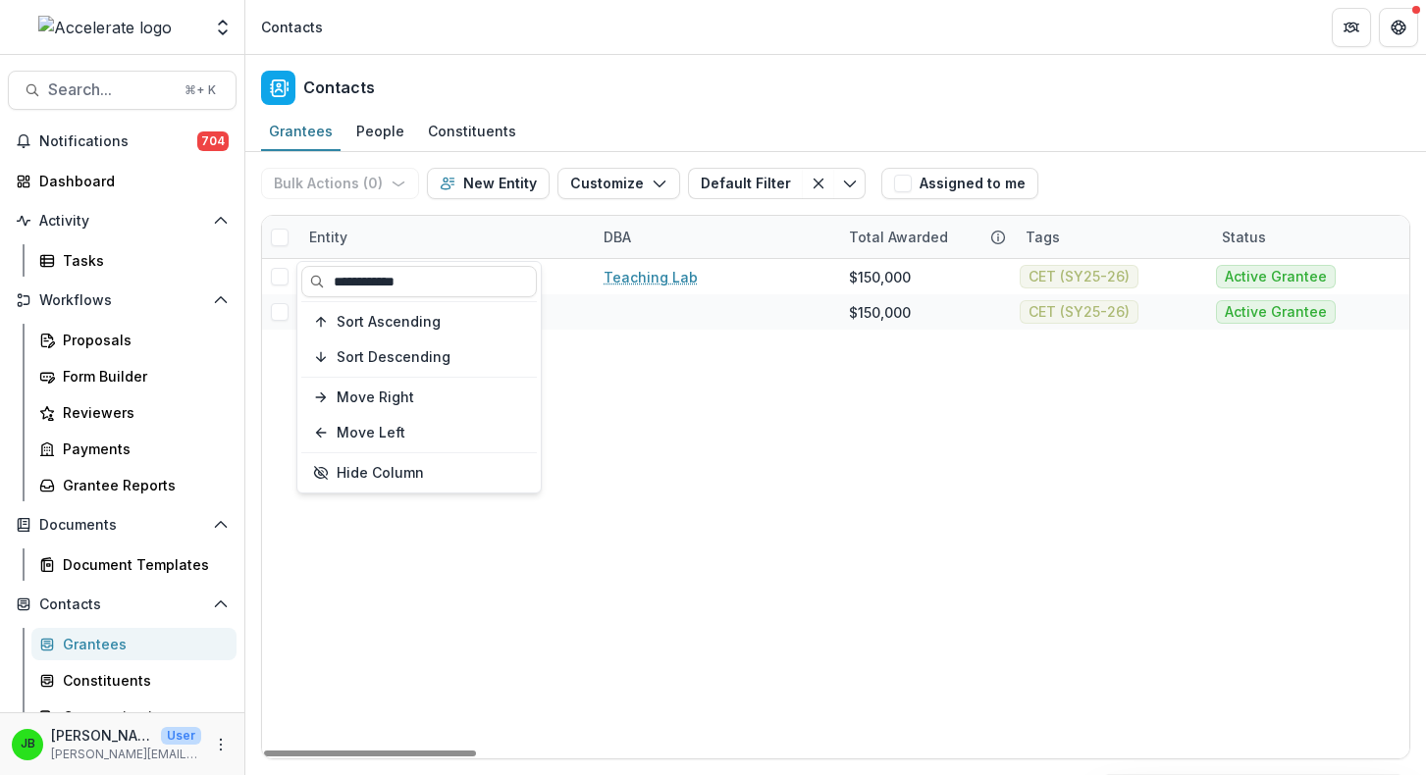
type input "**********"
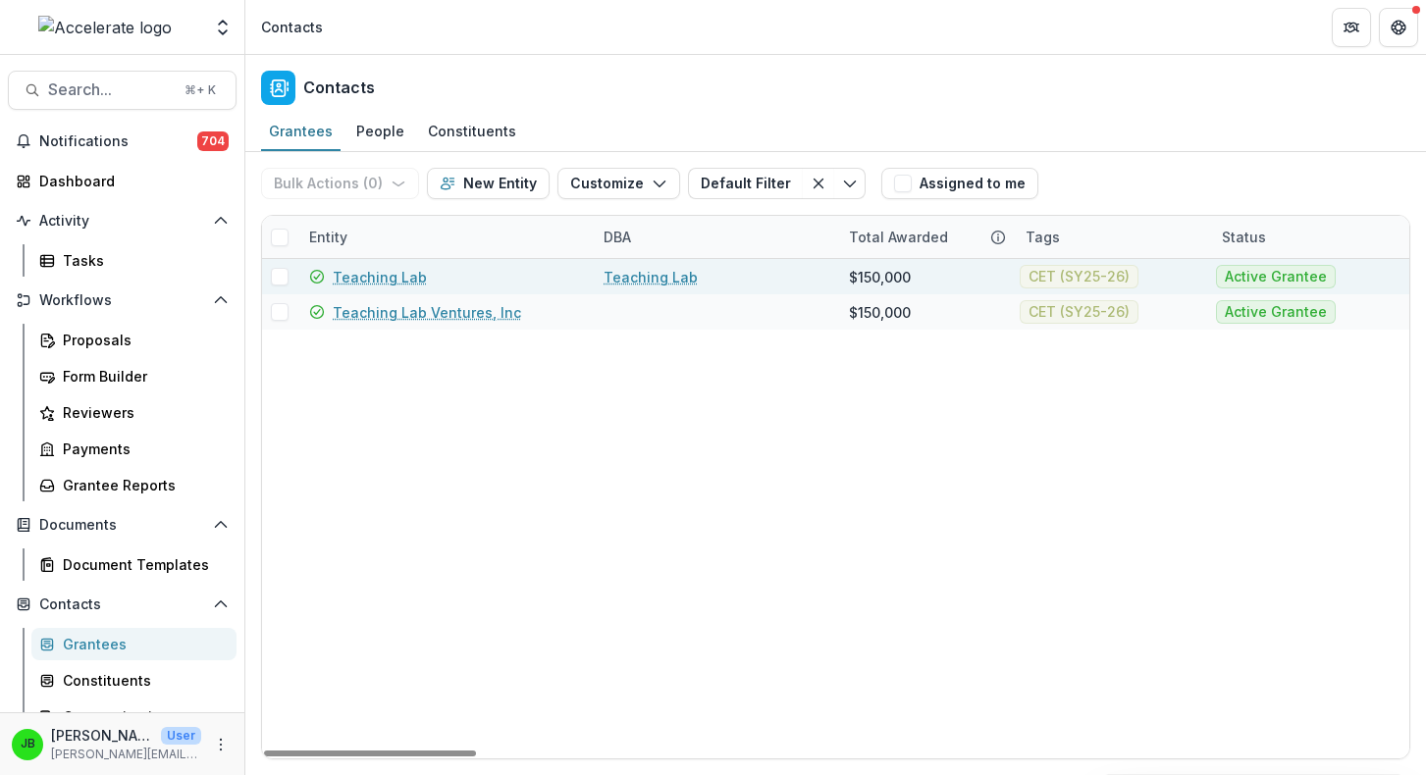
click at [392, 282] on link "Teaching Lab" at bounding box center [380, 277] width 94 height 21
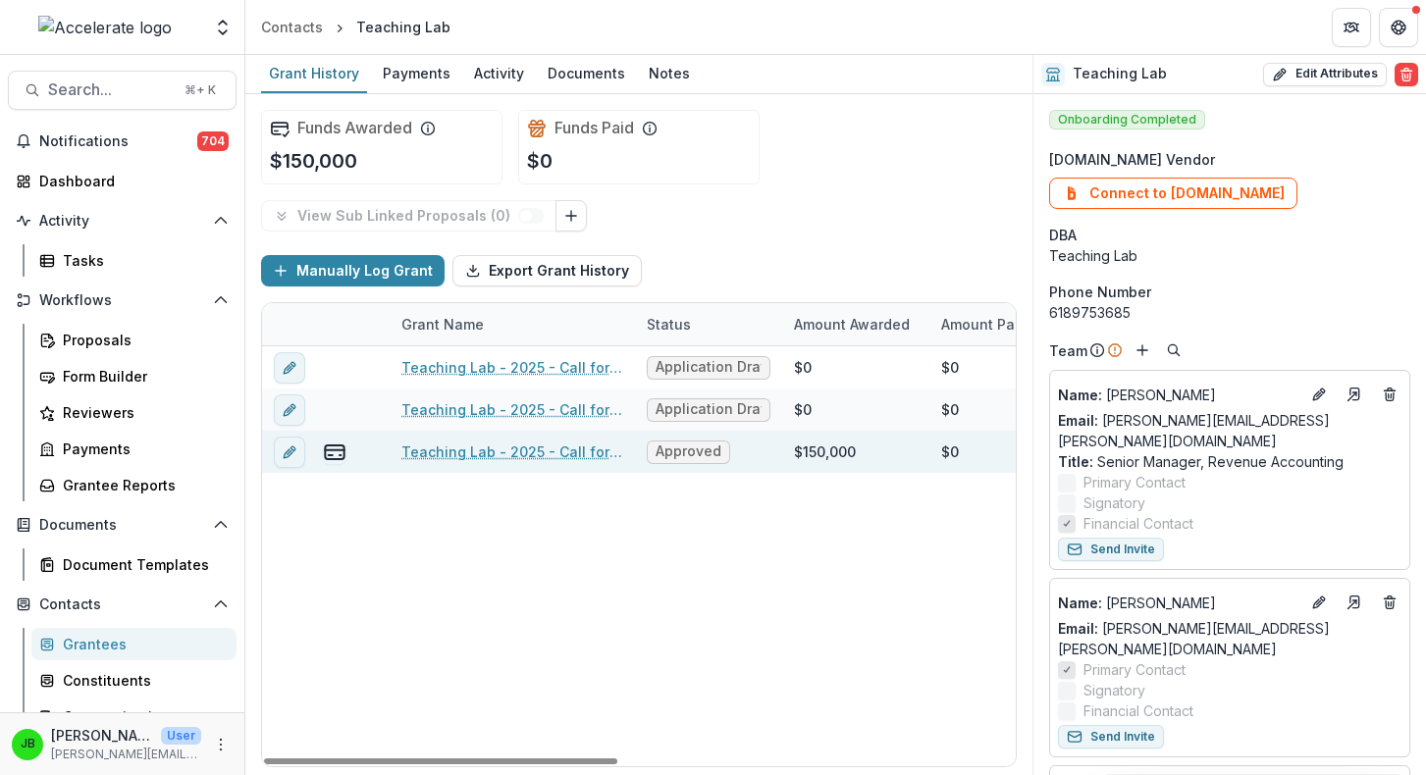
click at [560, 460] on link "Teaching Lab - 2025 - Call for Effective Technology Grant Application" at bounding box center [512, 452] width 222 height 21
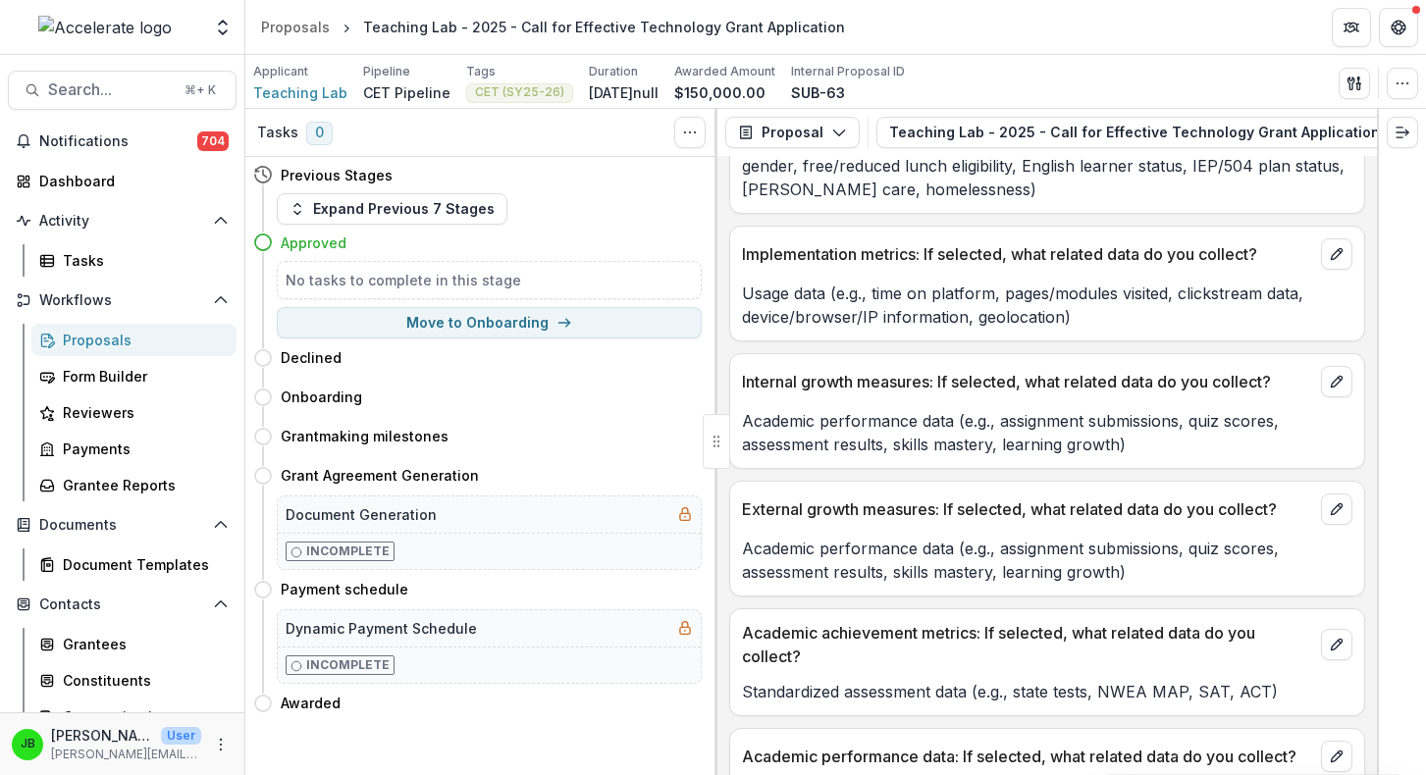
scroll to position [16671, 0]
